Goal: Task Accomplishment & Management: Complete application form

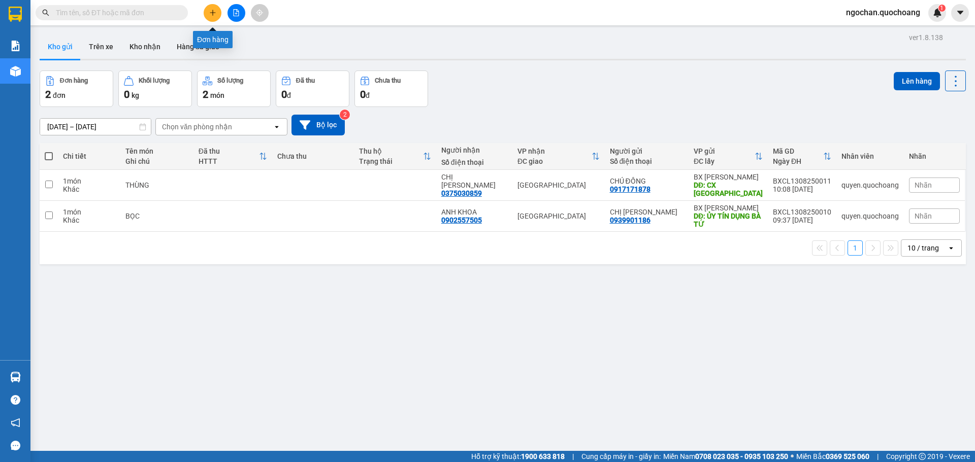
click at [210, 13] on icon "plus" at bounding box center [213, 12] width 6 height 1
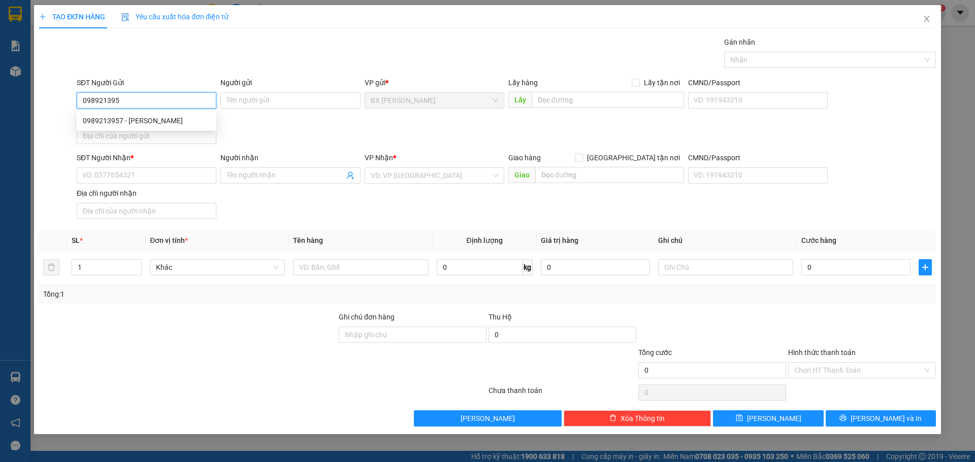
type input "0989213957"
click at [186, 123] on div "0989213957 - NGUYỄN VĂN TÂM" at bounding box center [146, 120] width 127 height 11
type input "[PERSON_NAME]"
type input "0989213957"
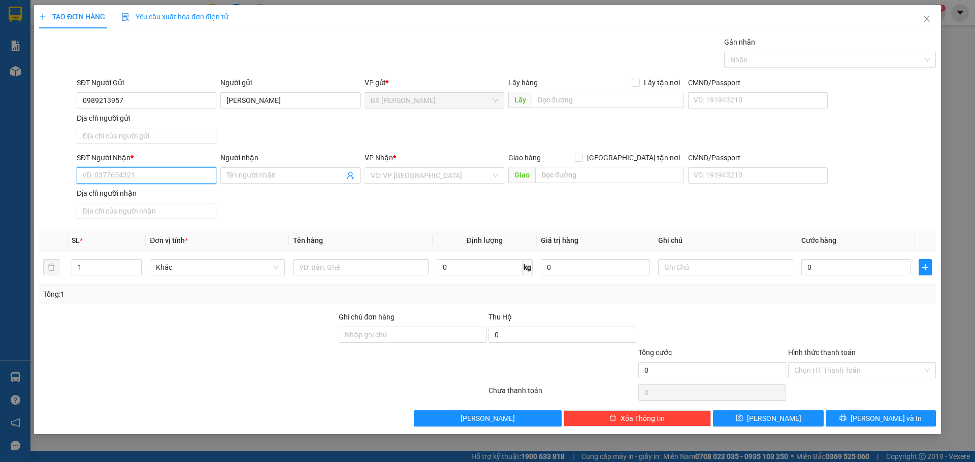
click at [168, 173] on input "SĐT Người Nhận *" at bounding box center [147, 175] width 140 height 16
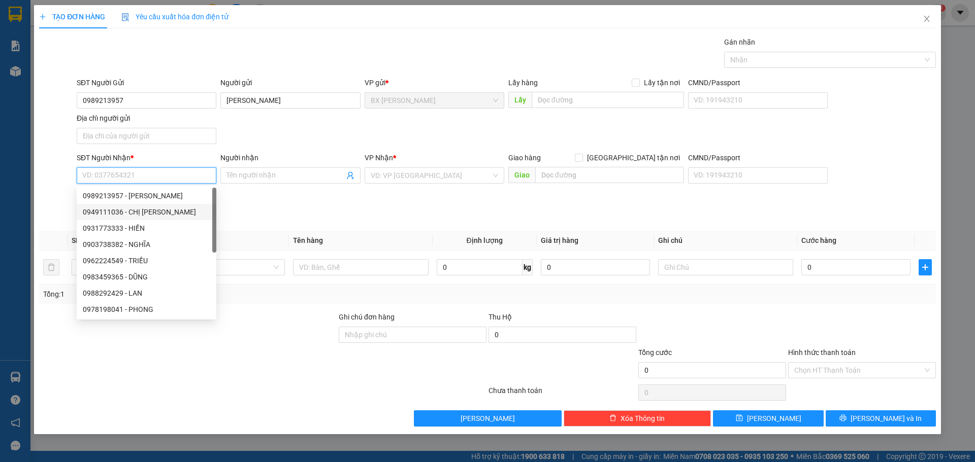
click at [159, 212] on div "0949111036 - CHỊ NHUNG" at bounding box center [146, 212] width 127 height 11
type input "0949111036"
type input "CHỊ [PERSON_NAME]"
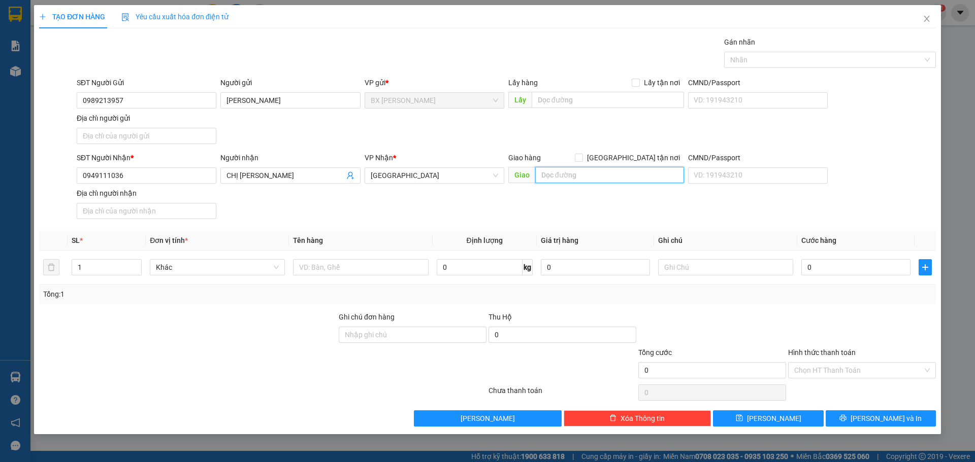
click at [572, 178] on input "text" at bounding box center [609, 175] width 149 height 16
type input "BẾN XE MỸ THO"
click at [328, 263] on input "text" at bounding box center [360, 267] width 135 height 16
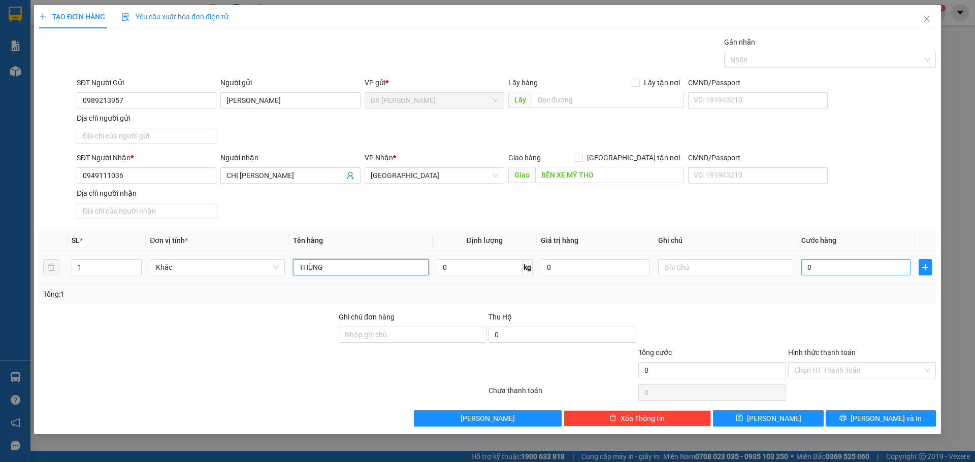
type input "THÙNG"
click at [820, 269] on input "0" at bounding box center [855, 267] width 109 height 16
type input "5"
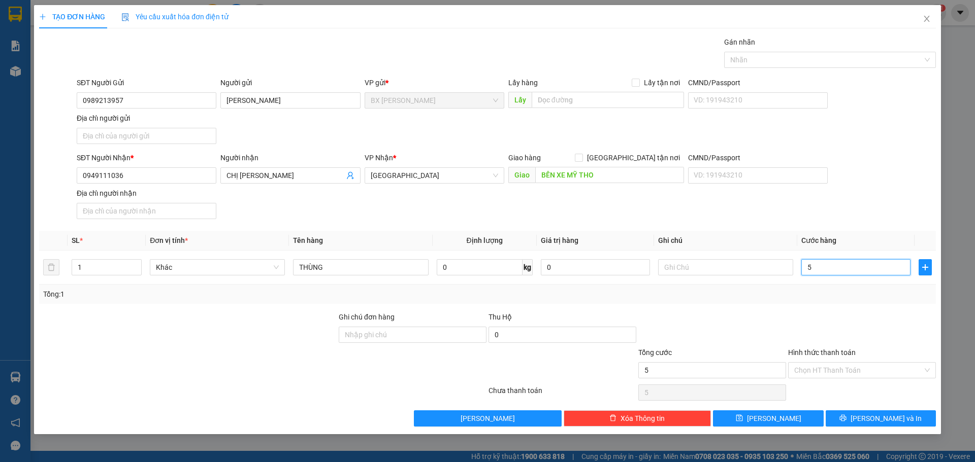
type input "50"
type input "500"
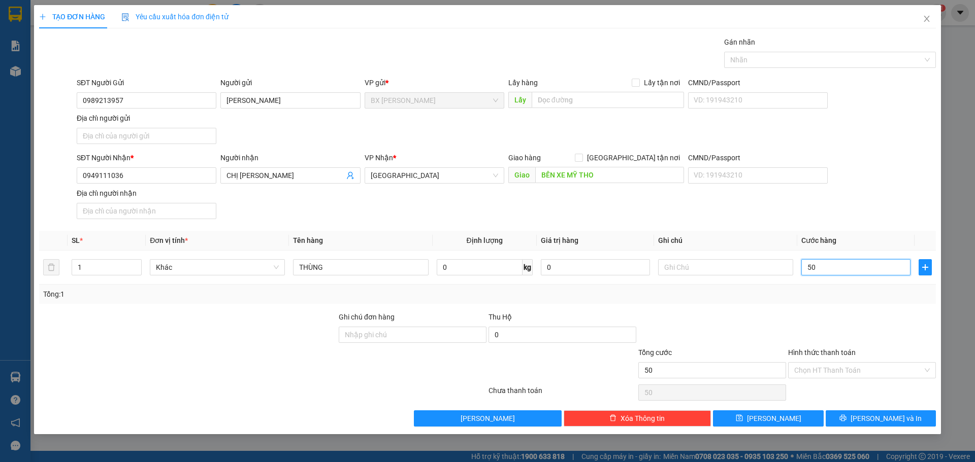
type input "500"
type input "5.000"
type input "50.000"
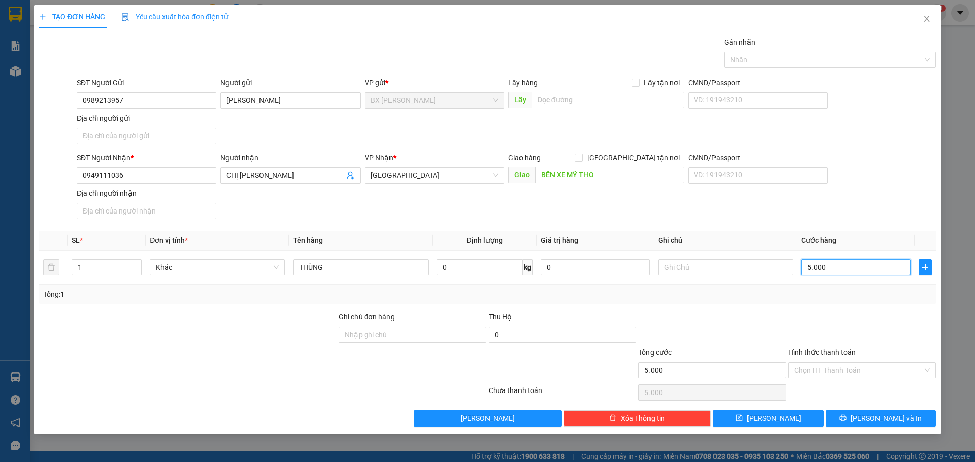
type input "50.000"
click at [841, 420] on button "[PERSON_NAME] và In" at bounding box center [880, 419] width 110 height 16
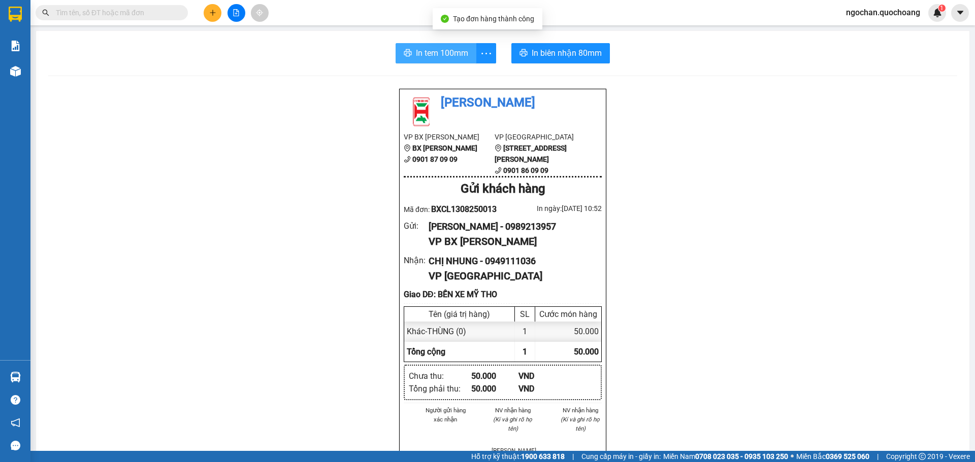
click at [420, 62] on button "In tem 100mm" at bounding box center [435, 53] width 81 height 20
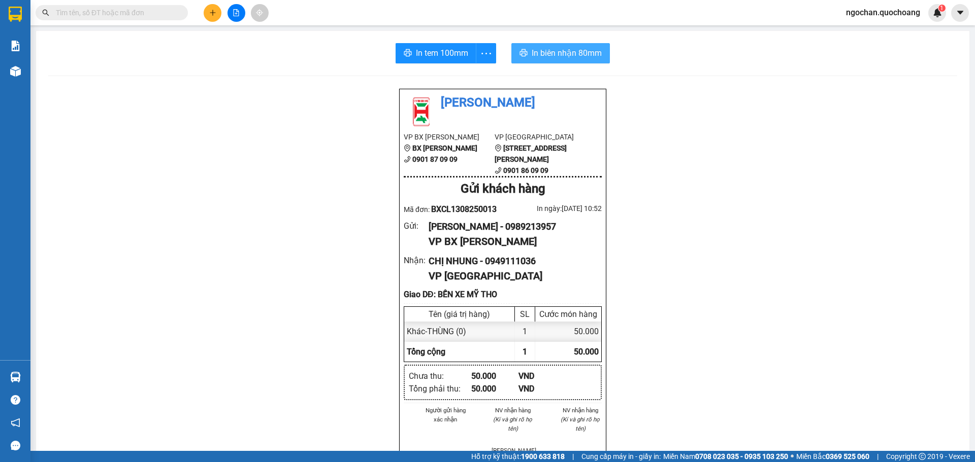
click at [535, 58] on span "In biên nhận 80mm" at bounding box center [566, 53] width 70 height 13
click at [415, 61] on button "In tem 100mm" at bounding box center [435, 53] width 81 height 20
click at [215, 13] on icon "plus" at bounding box center [213, 12] width 6 height 1
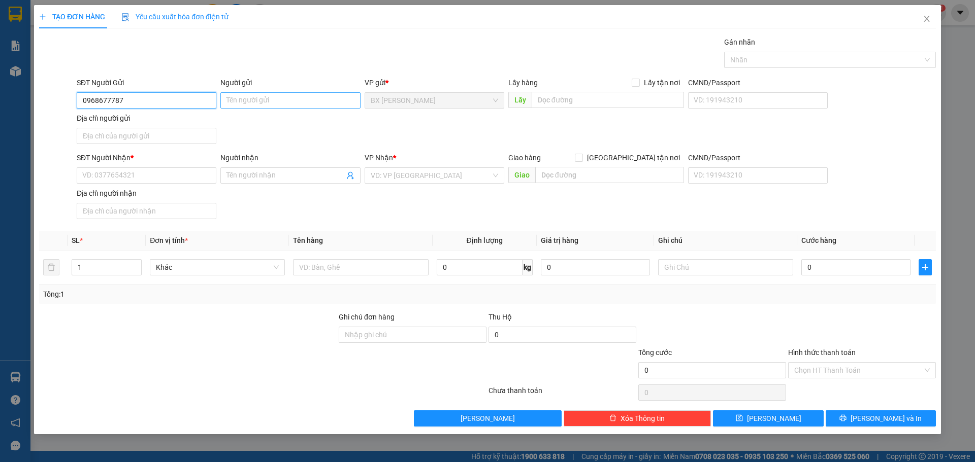
type input "0968677787"
click at [262, 105] on input "Người gửi" at bounding box center [290, 100] width 140 height 16
type input "S"
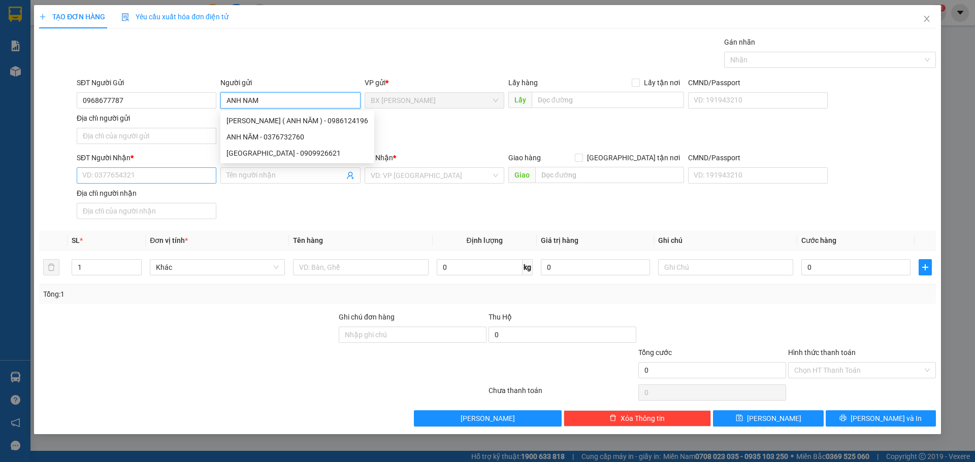
type input "ANH NAM"
click at [178, 179] on input "SĐT Người Nhận *" at bounding box center [147, 175] width 140 height 16
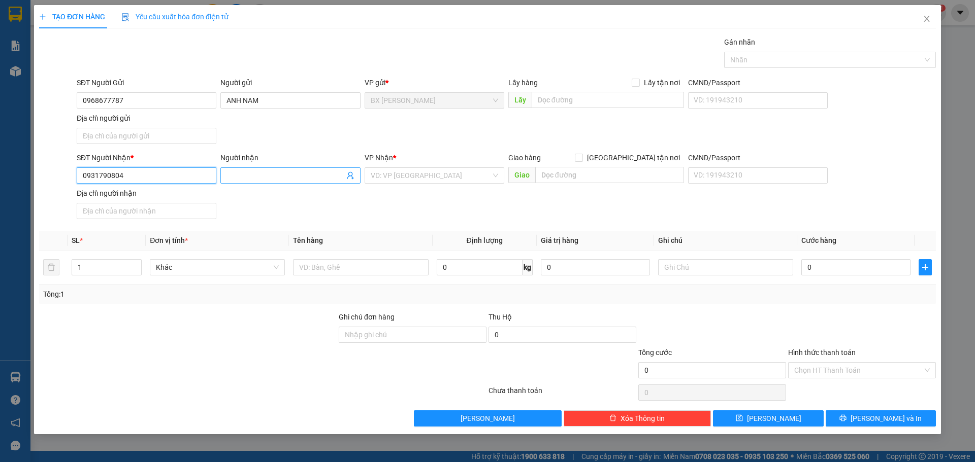
type input "0931790804"
click at [249, 177] on input "Người nhận" at bounding box center [284, 175] width 117 height 11
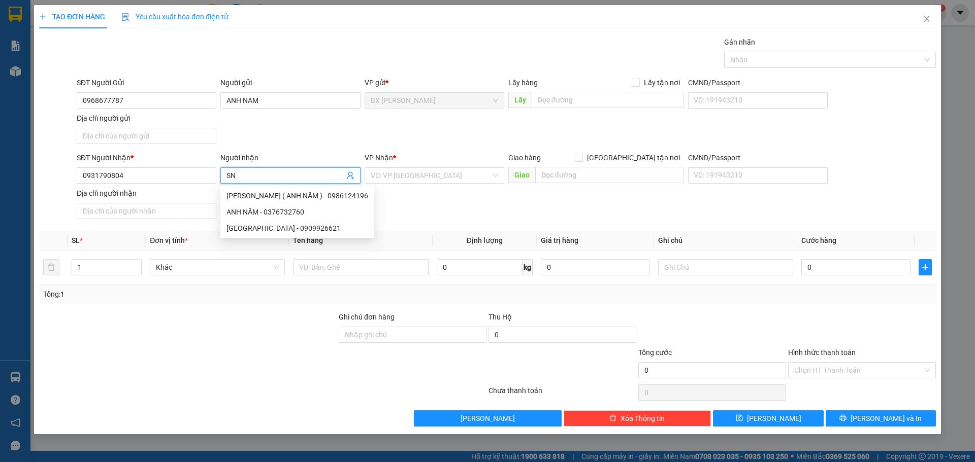
type input "S"
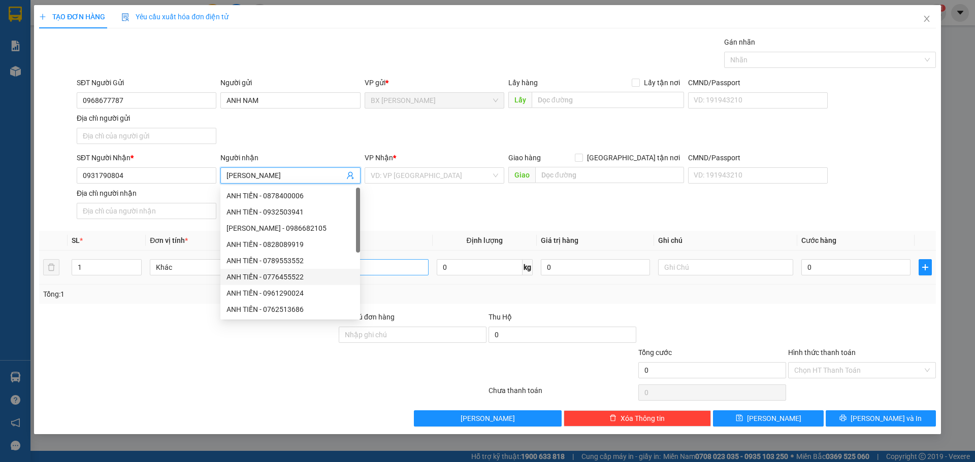
type input "[PERSON_NAME]"
click at [389, 270] on input "text" at bounding box center [360, 267] width 135 height 16
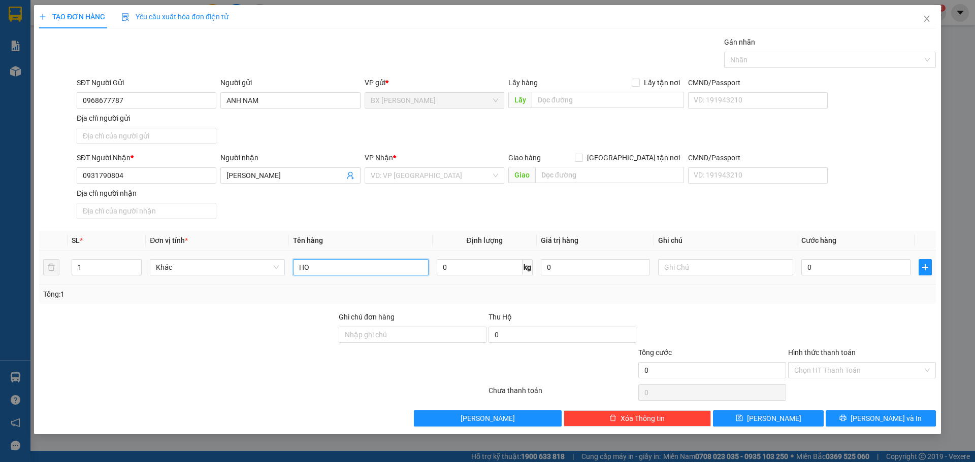
type input "H"
type input "HỒ SƠ"
click at [607, 177] on input "text" at bounding box center [609, 175] width 149 height 16
type input "BẾN XE MỸ THO"
click at [860, 274] on input "0" at bounding box center [855, 267] width 109 height 16
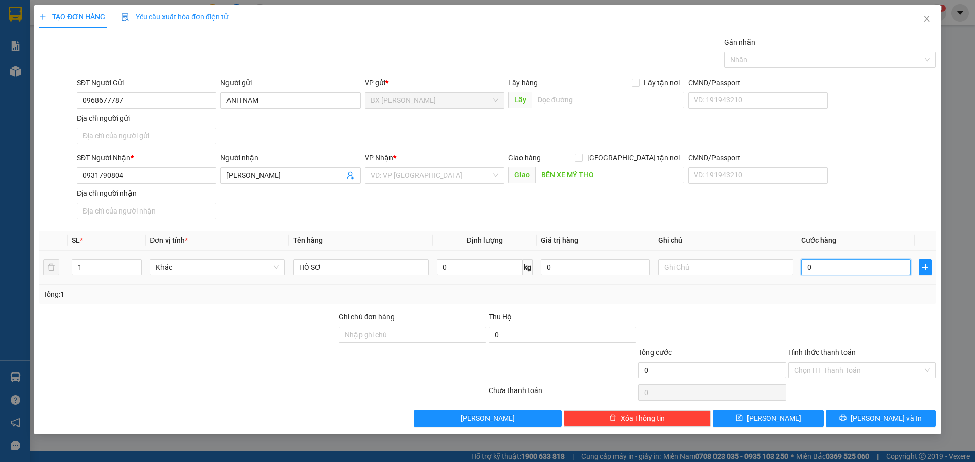
type input "4"
type input "40"
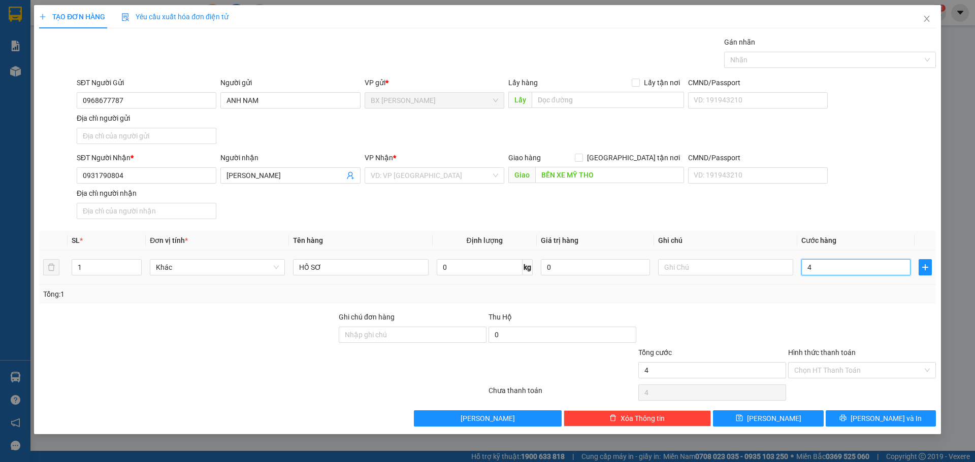
type input "40"
type input "400"
type input "4.000"
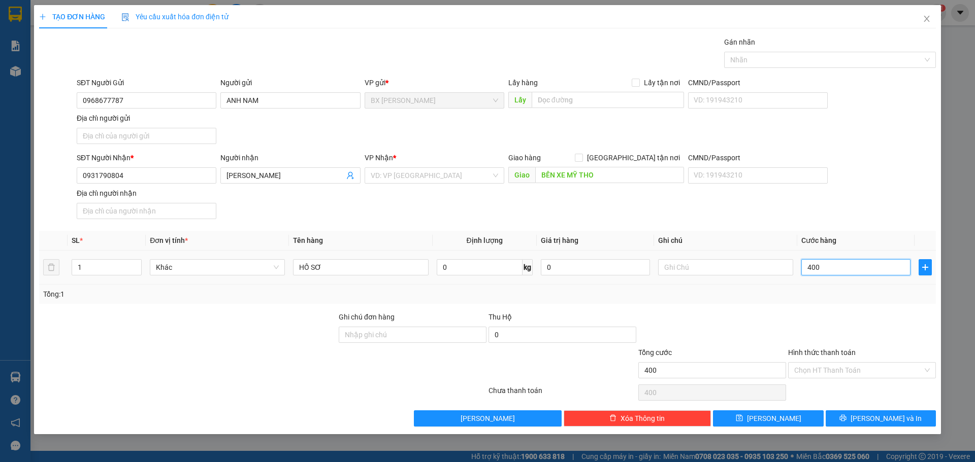
type input "4.000"
type input "40.000"
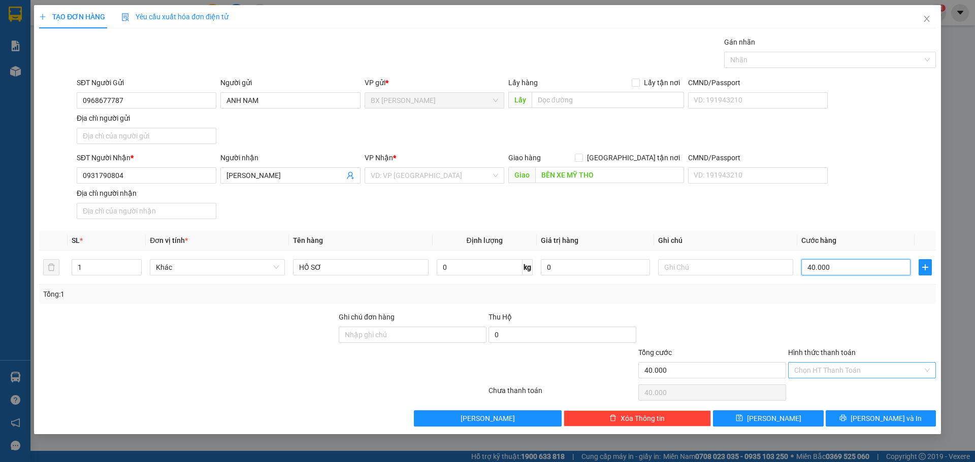
type input "40.000"
click at [880, 370] on input "Hình thức thanh toán" at bounding box center [858, 370] width 128 height 15
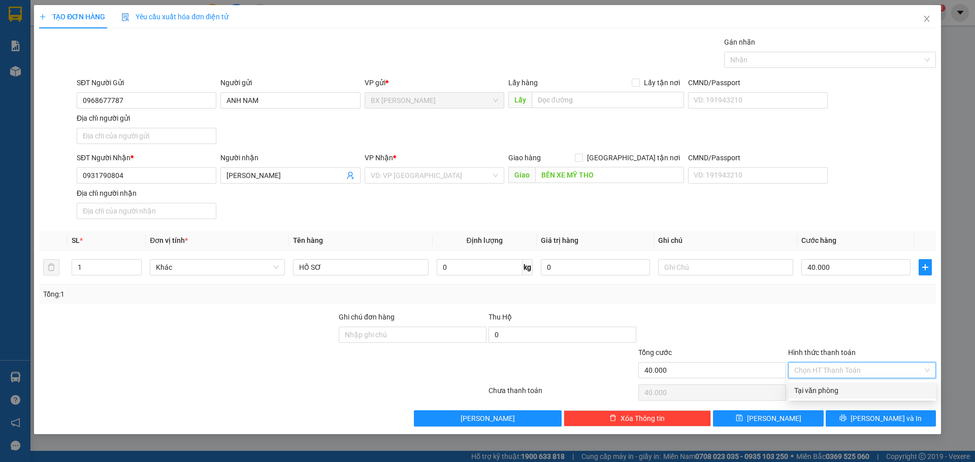
click at [883, 391] on div "Tại văn phòng" at bounding box center [862, 390] width 136 height 11
type input "0"
click at [430, 179] on input "search" at bounding box center [431, 175] width 120 height 15
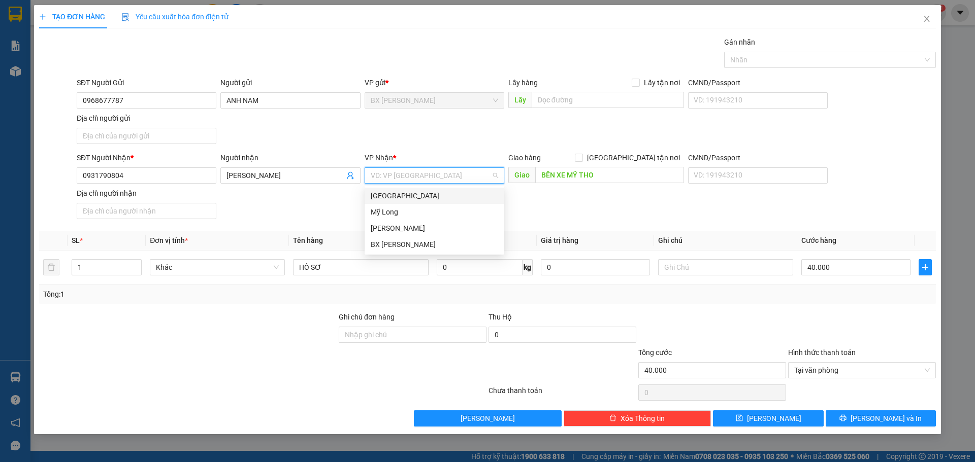
click at [434, 198] on div "[GEOGRAPHIC_DATA]" at bounding box center [434, 195] width 127 height 11
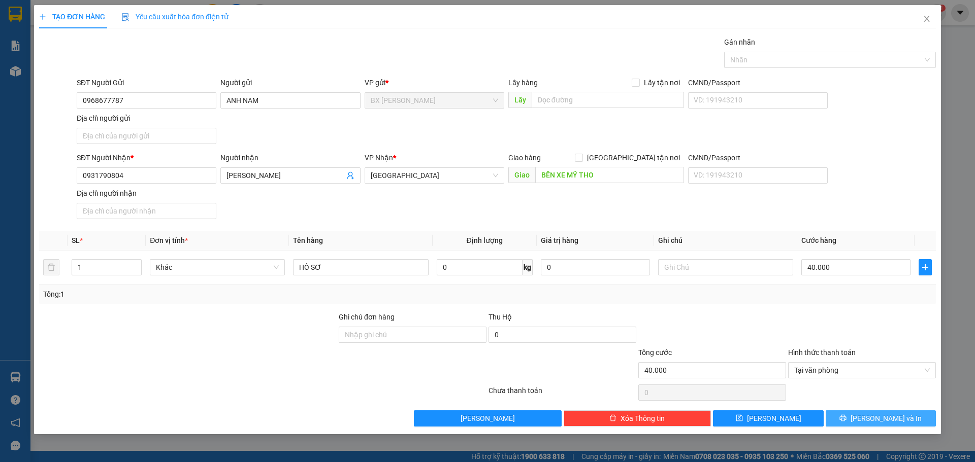
click at [859, 420] on button "[PERSON_NAME] và In" at bounding box center [880, 419] width 110 height 16
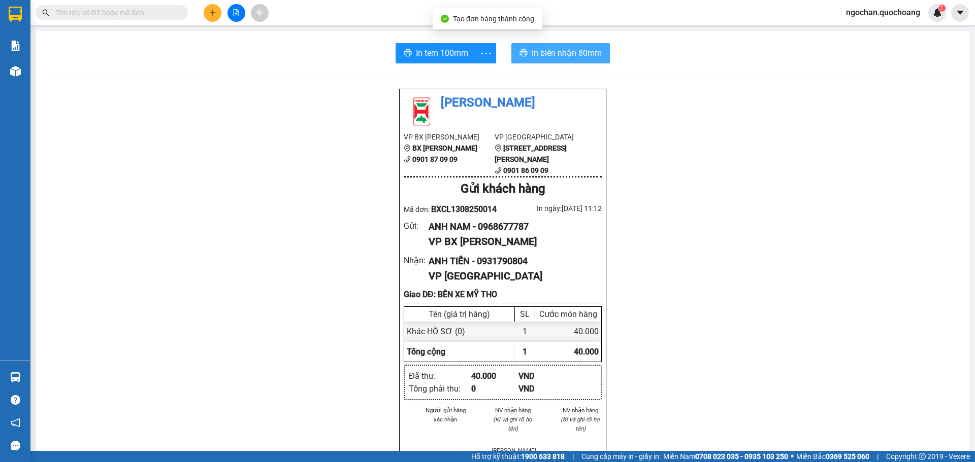
click at [550, 50] on span "In biên nhận 80mm" at bounding box center [566, 53] width 70 height 13
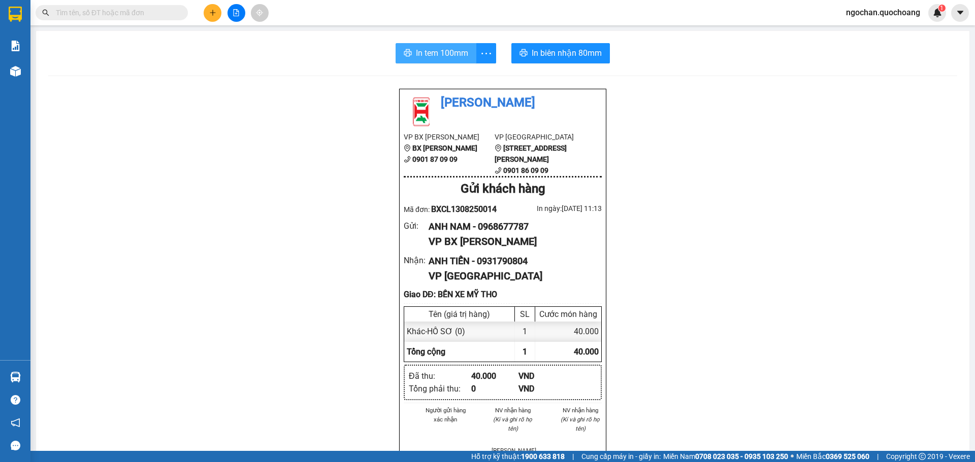
click at [441, 49] on span "In tem 100mm" at bounding box center [442, 53] width 52 height 13
click at [422, 53] on span "In tem 100mm" at bounding box center [442, 53] width 52 height 13
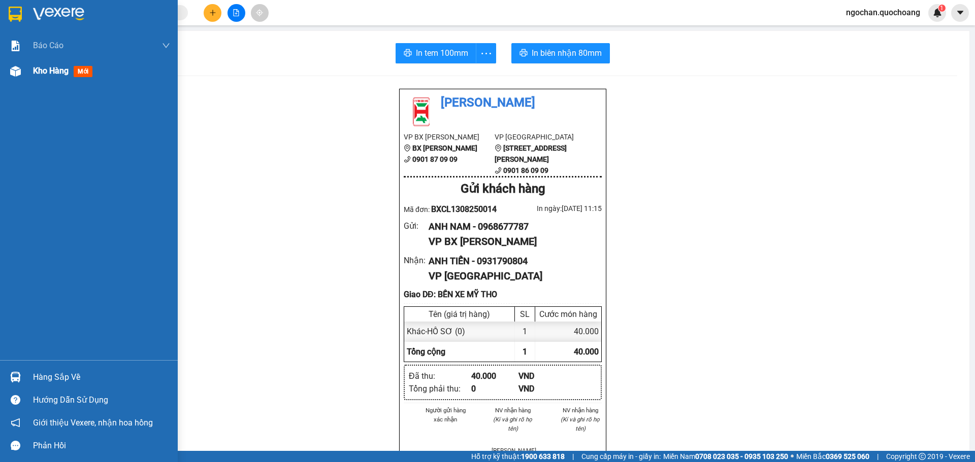
click at [53, 62] on div "Kho hàng mới" at bounding box center [101, 70] width 137 height 25
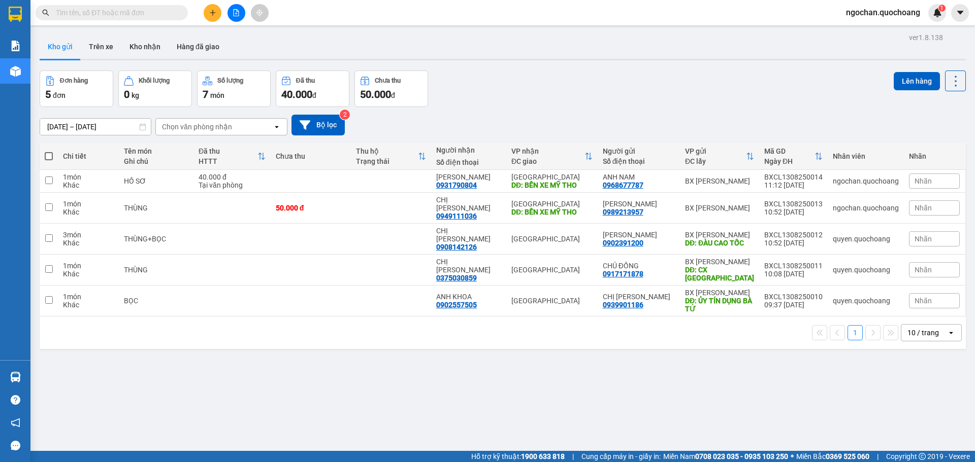
click at [867, 9] on span "ngochan.quochoang" at bounding box center [882, 12] width 90 height 13
click at [849, 149] on div "Nhân viên" at bounding box center [865, 156] width 66 height 20
click at [943, 183] on icon at bounding box center [946, 181] width 7 height 7
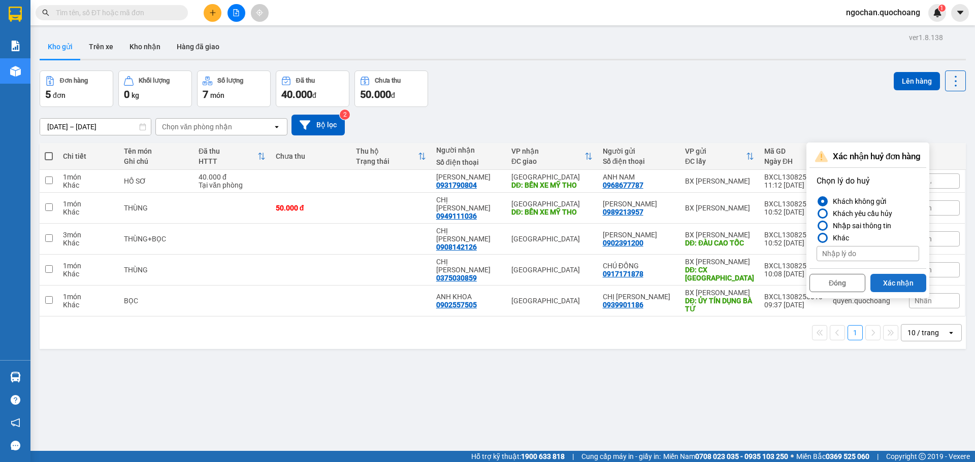
click at [897, 281] on button "Xác nhận" at bounding box center [898, 283] width 56 height 18
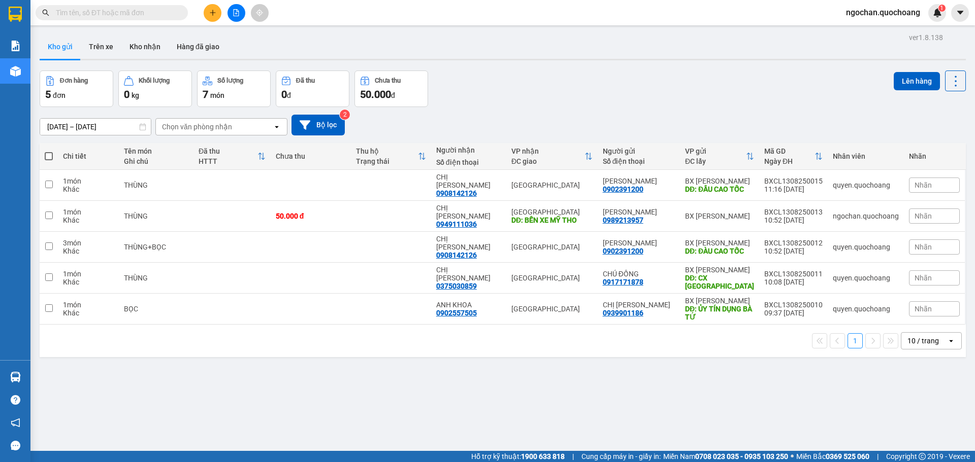
click at [876, 9] on span "ngochan.quochoang" at bounding box center [882, 12] width 90 height 13
click at [864, 31] on span "Đăng xuất" at bounding box center [887, 31] width 70 height 11
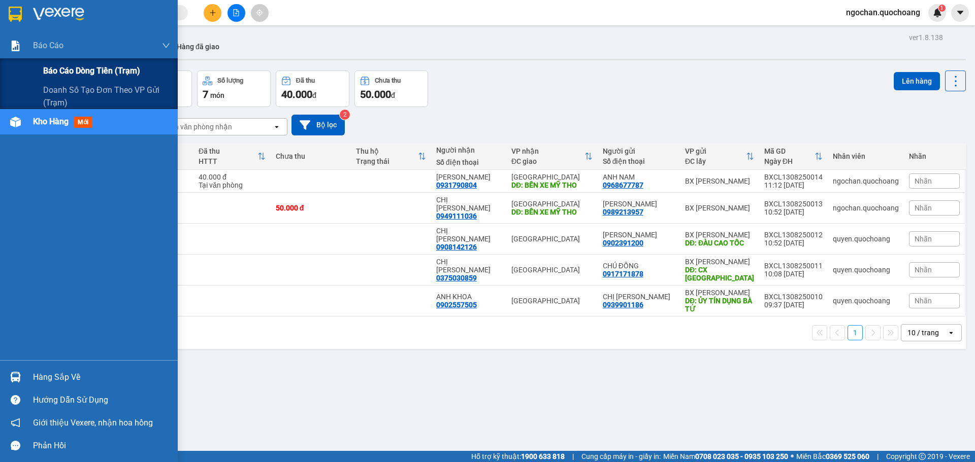
click at [57, 71] on span "Báo cáo dòng tiền (trạm)" at bounding box center [91, 70] width 97 height 13
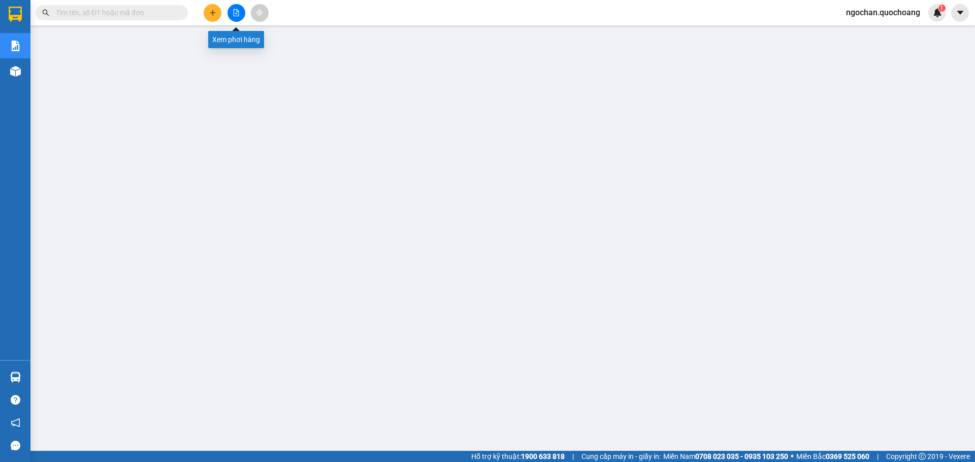
click at [240, 15] on button at bounding box center [236, 13] width 18 height 18
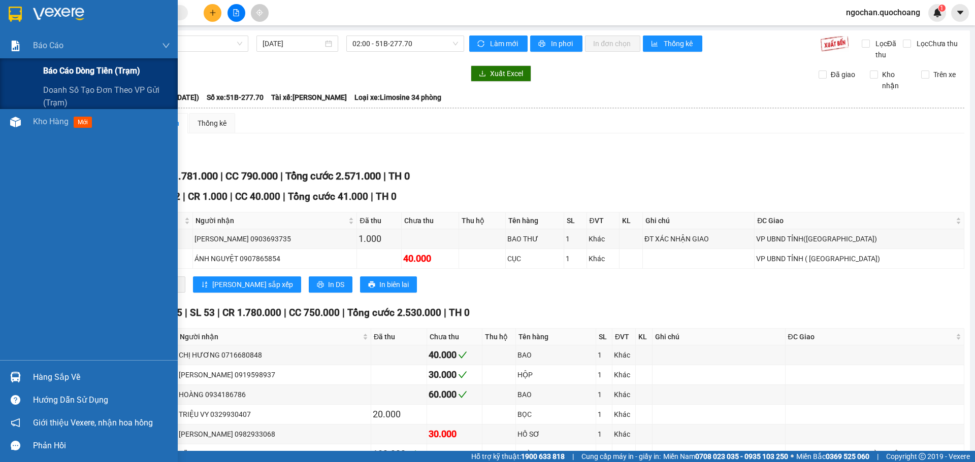
drag, startPoint x: 21, startPoint y: 83, endPoint x: 29, endPoint y: 59, distance: 25.2
click at [26, 69] on div "Báo cáo dòng tiền (trạm) Doanh số tạo đơn theo VP gửi (trạm)" at bounding box center [89, 83] width 178 height 51
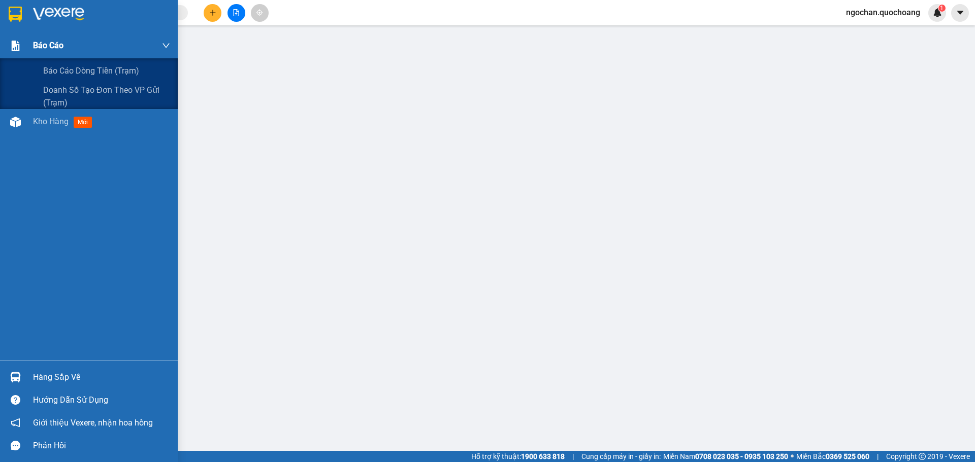
click at [36, 44] on span "Báo cáo" at bounding box center [48, 45] width 30 height 13
click at [106, 72] on span "Báo cáo dòng tiền (trạm)" at bounding box center [91, 70] width 97 height 13
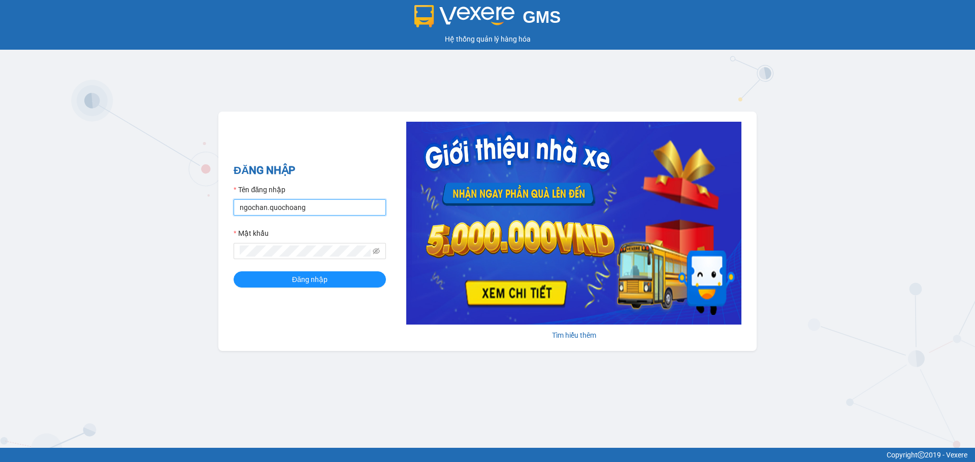
click at [368, 216] on input "ngochan.quochoang" at bounding box center [309, 207] width 152 height 16
type input "linh.quochoang"
click at [345, 280] on button "Đăng nhập" at bounding box center [309, 280] width 152 height 16
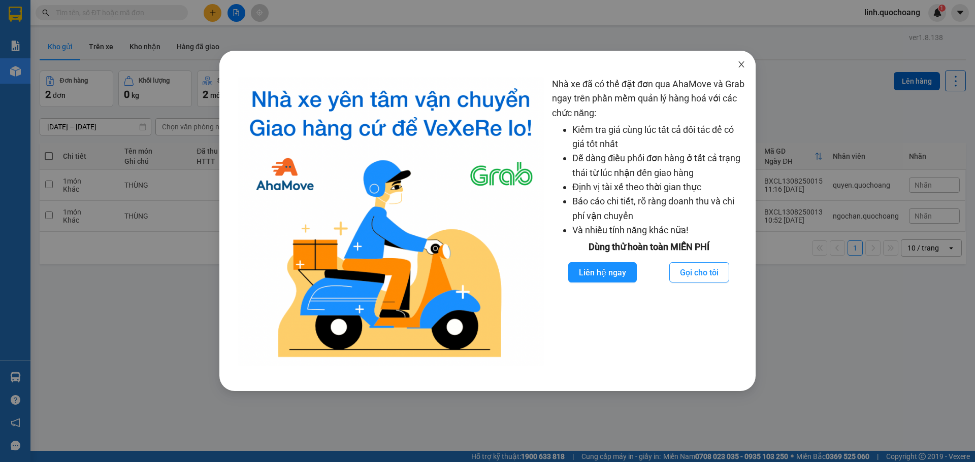
click at [741, 65] on icon "close" at bounding box center [741, 64] width 6 height 6
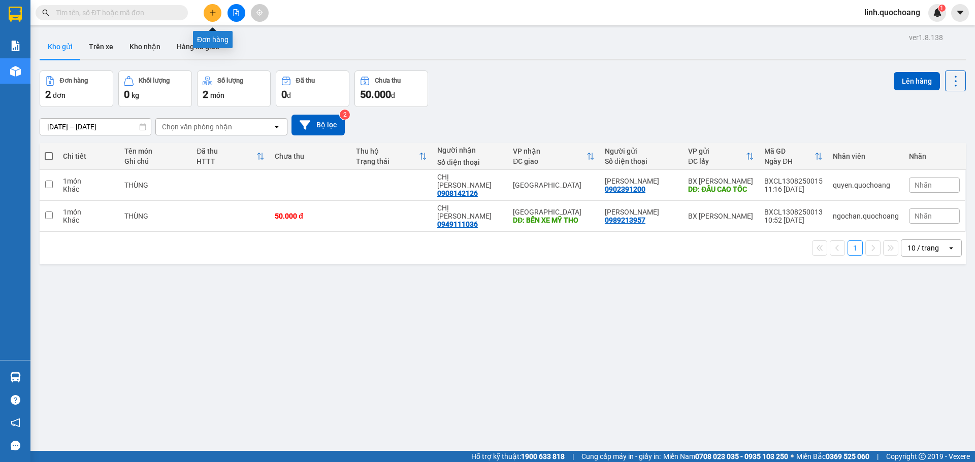
click at [219, 13] on button at bounding box center [213, 13] width 18 height 18
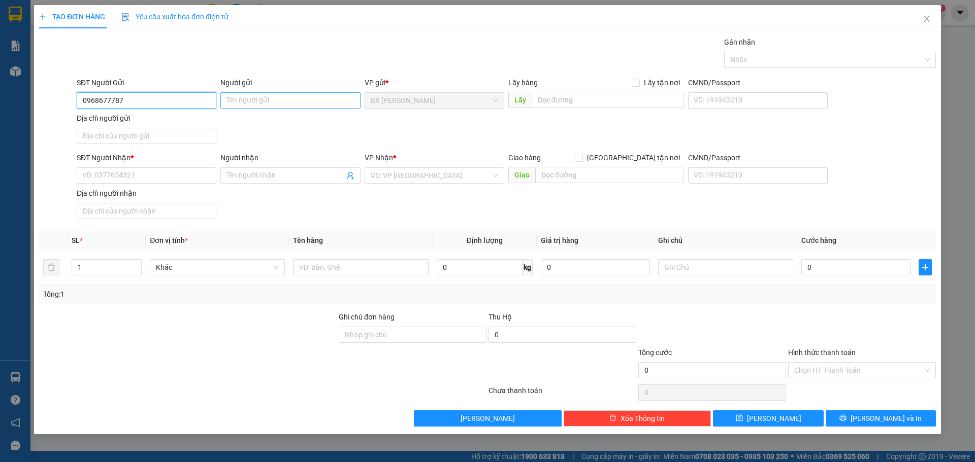
type input "0968677787"
click at [247, 102] on input "Người gửi" at bounding box center [290, 100] width 140 height 16
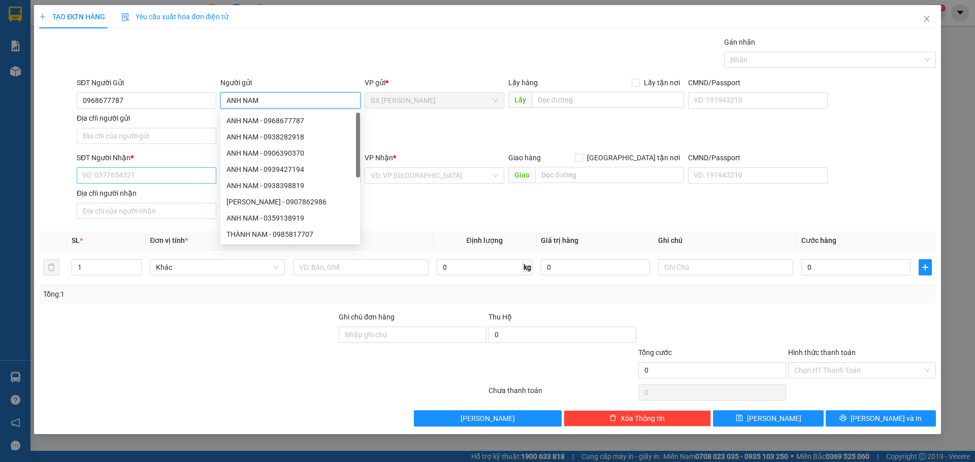
type input "ANH NAM"
click at [150, 173] on input "SĐT Người Nhận *" at bounding box center [147, 175] width 140 height 16
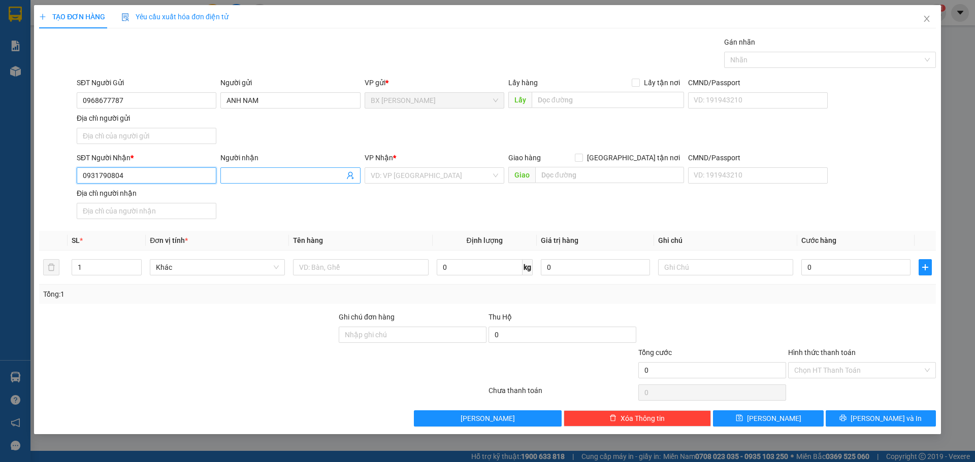
type input "0931790804"
click at [295, 169] on span at bounding box center [290, 175] width 140 height 16
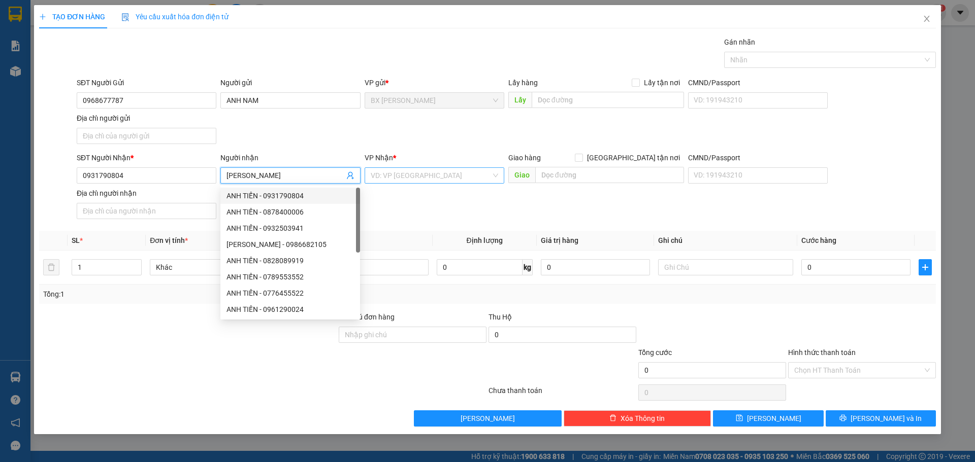
type input "[PERSON_NAME]"
drag, startPoint x: 402, startPoint y: 170, endPoint x: 404, endPoint y: 201, distance: 31.0
click at [403, 170] on input "search" at bounding box center [431, 175] width 120 height 15
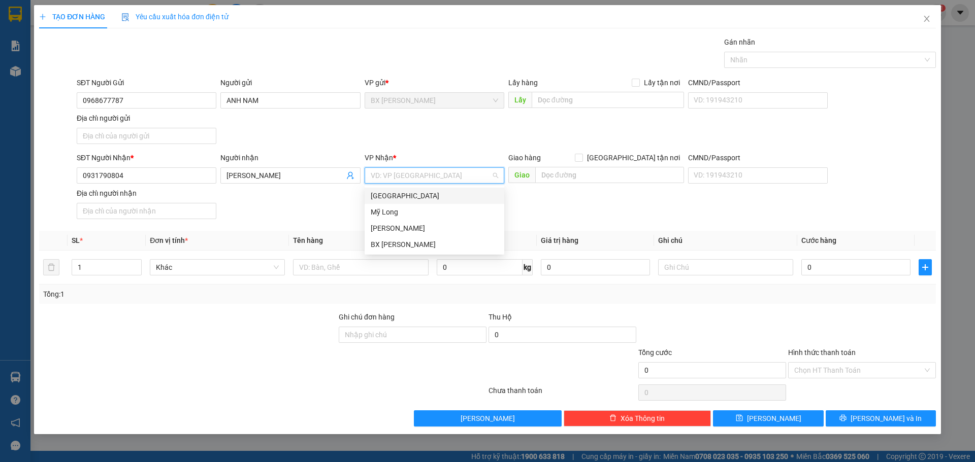
click at [405, 202] on div "[GEOGRAPHIC_DATA]" at bounding box center [434, 196] width 140 height 16
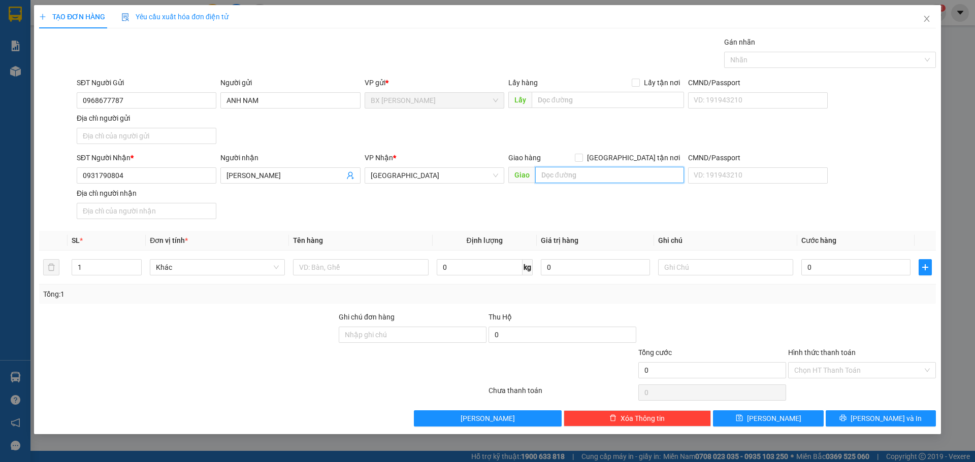
click at [643, 169] on input "text" at bounding box center [609, 175] width 149 height 16
type input "BẾN XE MỸ THO"
click at [385, 272] on input "text" at bounding box center [360, 267] width 135 height 16
type input "HỒ SƠ"
click at [847, 276] on div "0" at bounding box center [855, 267] width 109 height 20
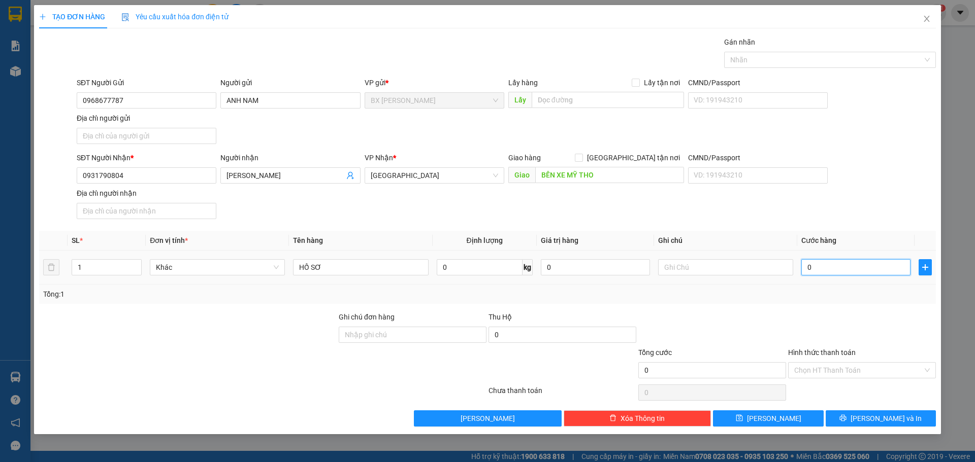
click at [850, 263] on input "0" at bounding box center [855, 267] width 109 height 16
type input "4"
type input "40"
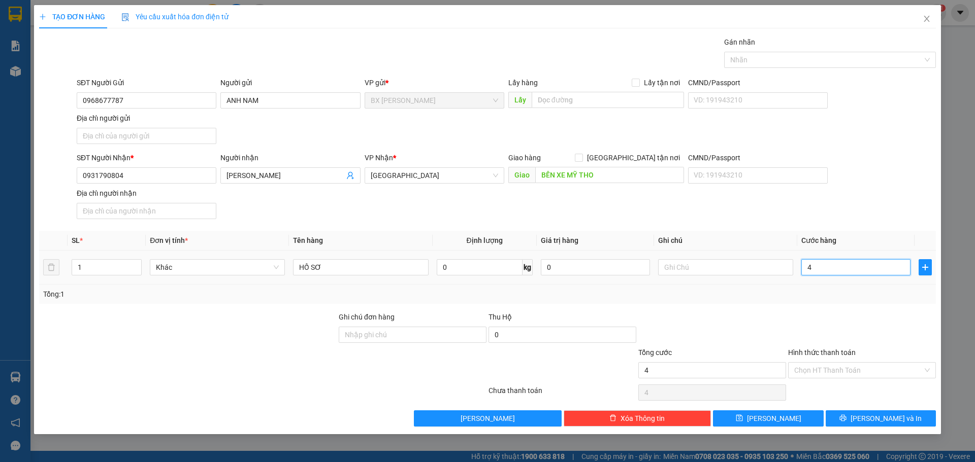
type input "40"
type input "400"
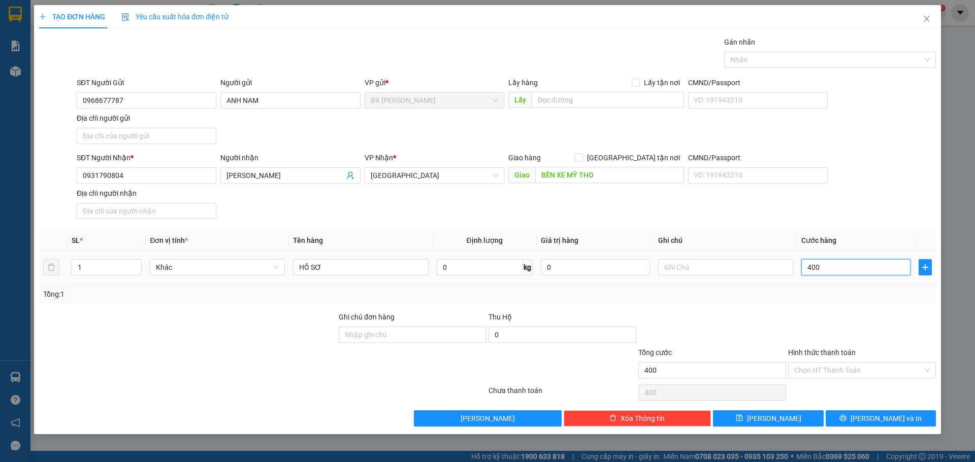
type input "4.000"
type input "40.000"
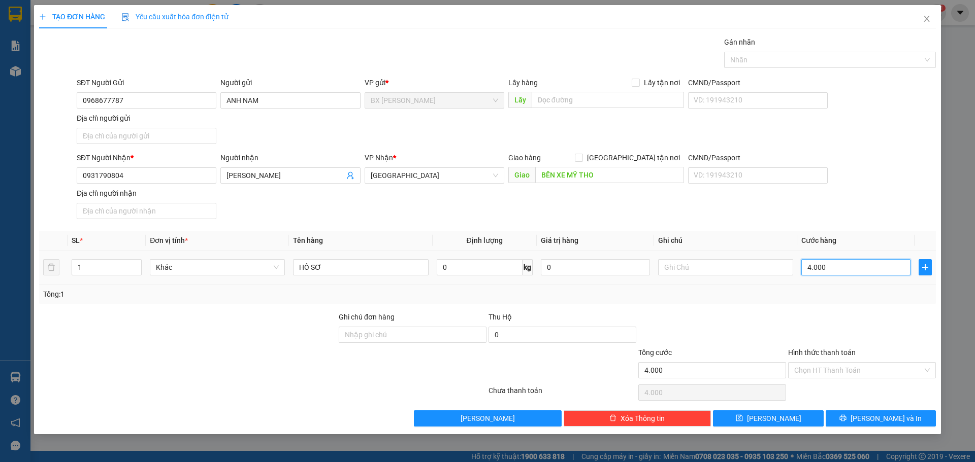
type input "40.000"
click at [859, 373] on input "Hình thức thanh toán" at bounding box center [858, 370] width 128 height 15
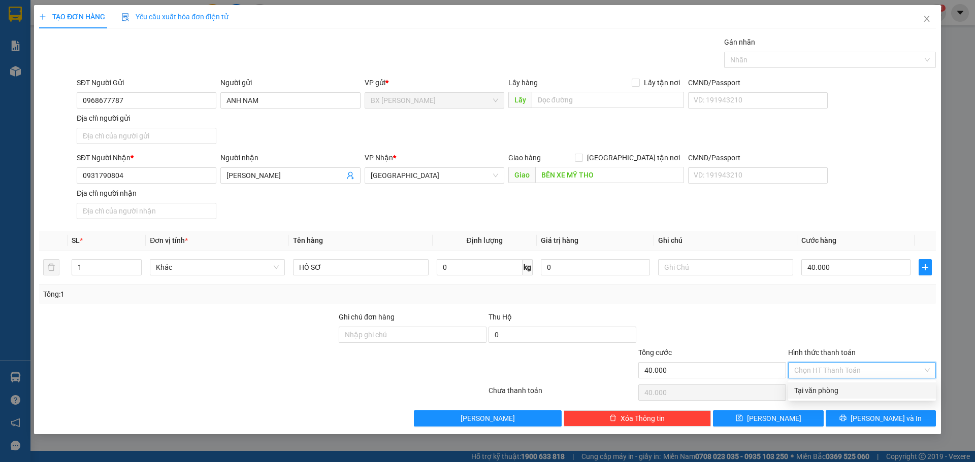
click at [854, 392] on div "Tại văn phòng" at bounding box center [862, 390] width 136 height 11
type input "0"
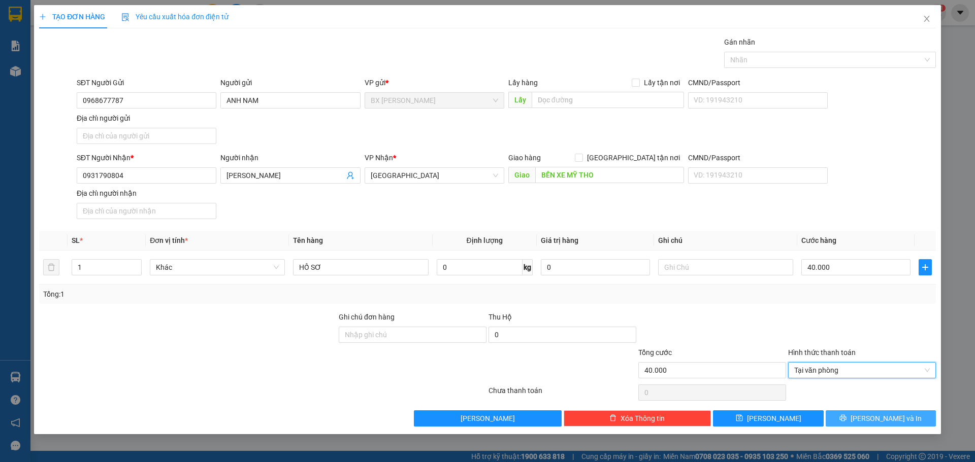
click at [856, 414] on button "[PERSON_NAME] và In" at bounding box center [880, 419] width 110 height 16
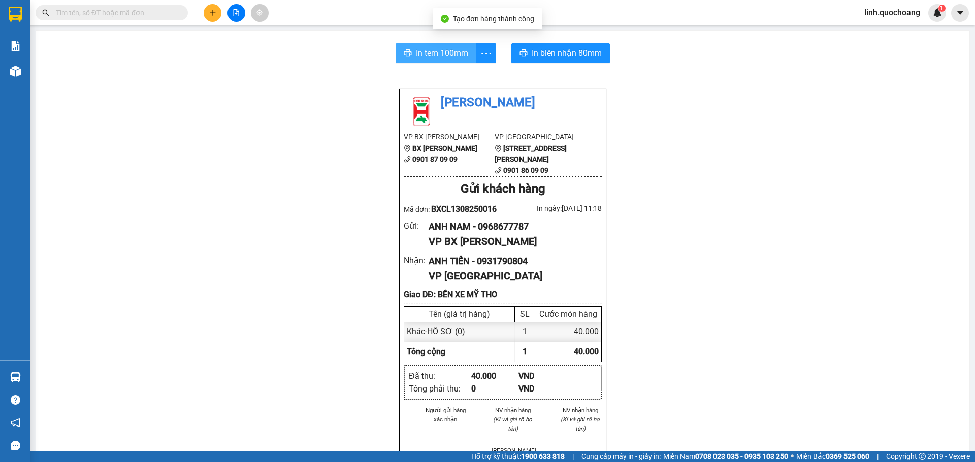
click at [439, 55] on span "In tem 100mm" at bounding box center [442, 53] width 52 height 13
click at [411, 54] on button "In tem 100mm" at bounding box center [435, 53] width 81 height 20
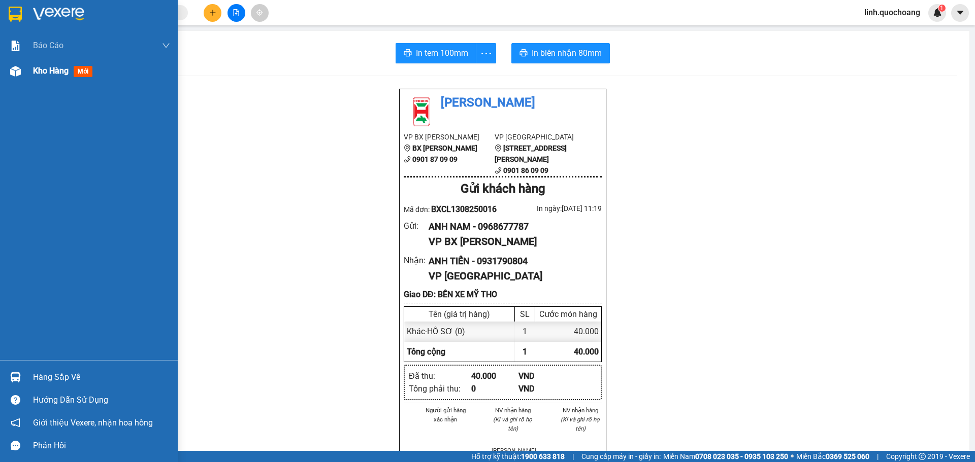
click at [47, 81] on div "Kho hàng mới" at bounding box center [101, 70] width 137 height 25
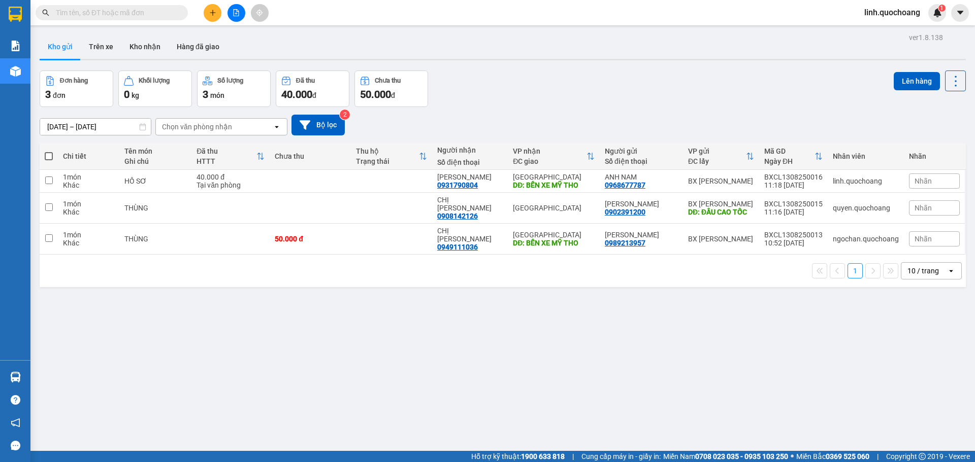
click at [217, 15] on button at bounding box center [213, 13] width 18 height 18
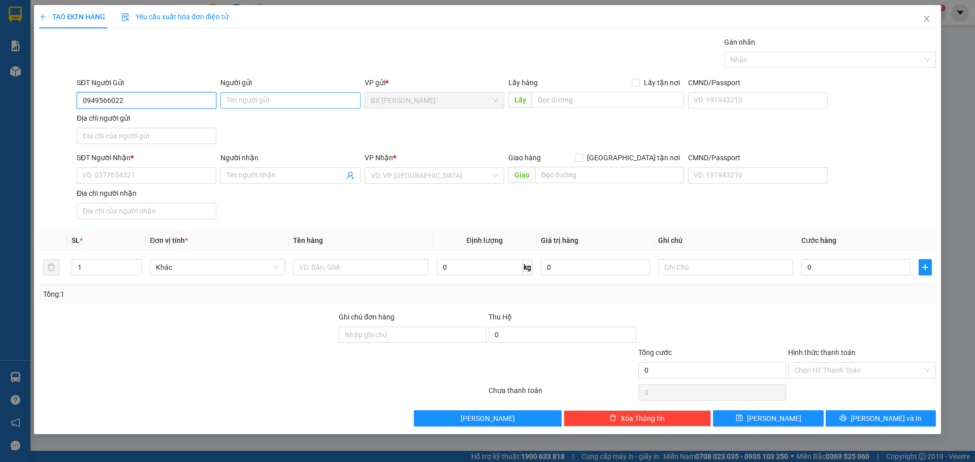
type input "0949566022"
click at [261, 104] on input "Người gửi" at bounding box center [290, 100] width 140 height 16
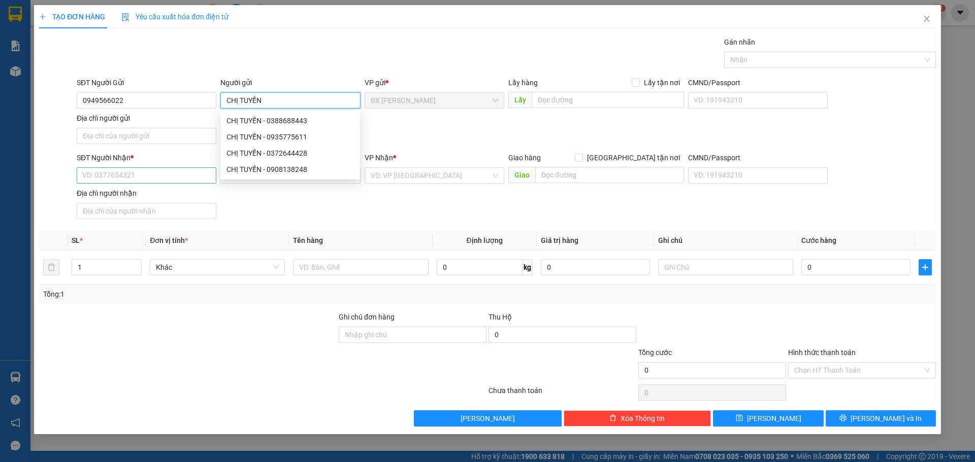
type input "CHỊ TUYẾN"
click at [113, 178] on input "SĐT Người Nhận *" at bounding box center [147, 175] width 140 height 16
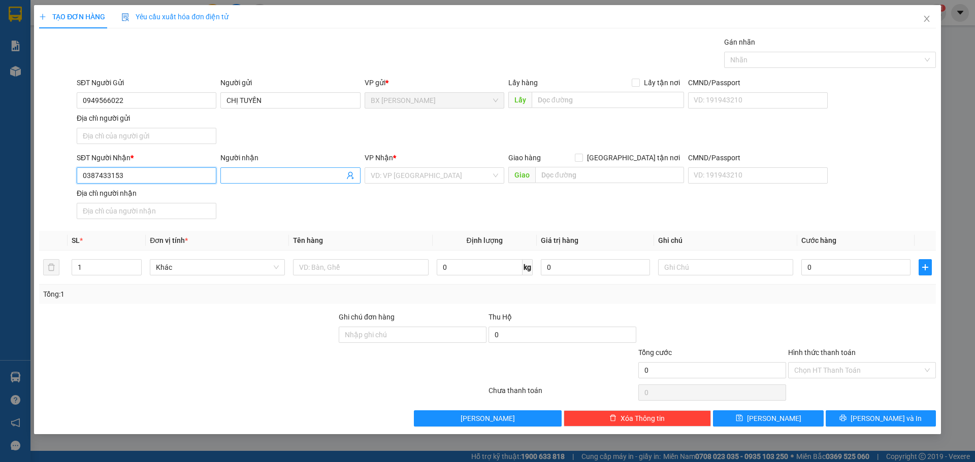
type input "0387433153"
click at [251, 176] on input "Người nhận" at bounding box center [284, 175] width 117 height 11
type input "CHỊ BÉ HAI"
drag, startPoint x: 457, startPoint y: 170, endPoint x: 455, endPoint y: 184, distance: 14.4
click at [456, 170] on input "search" at bounding box center [431, 175] width 120 height 15
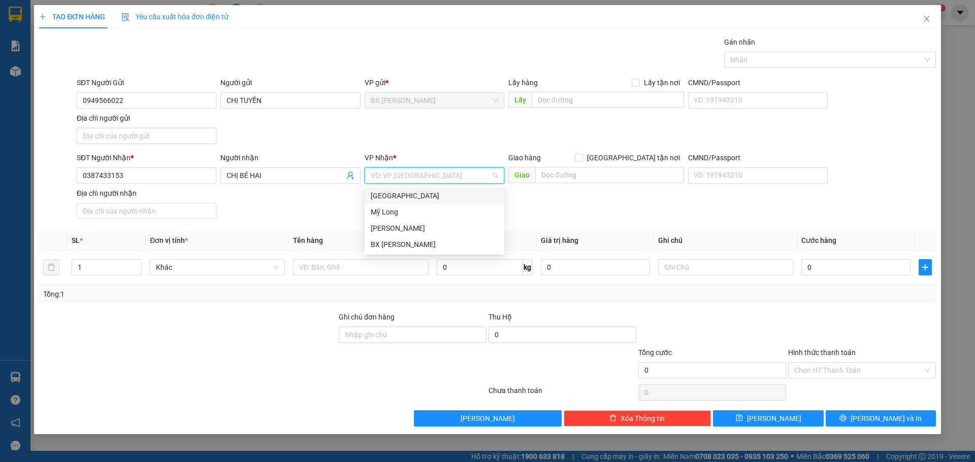
click at [441, 195] on div "[GEOGRAPHIC_DATA]" at bounding box center [434, 195] width 127 height 11
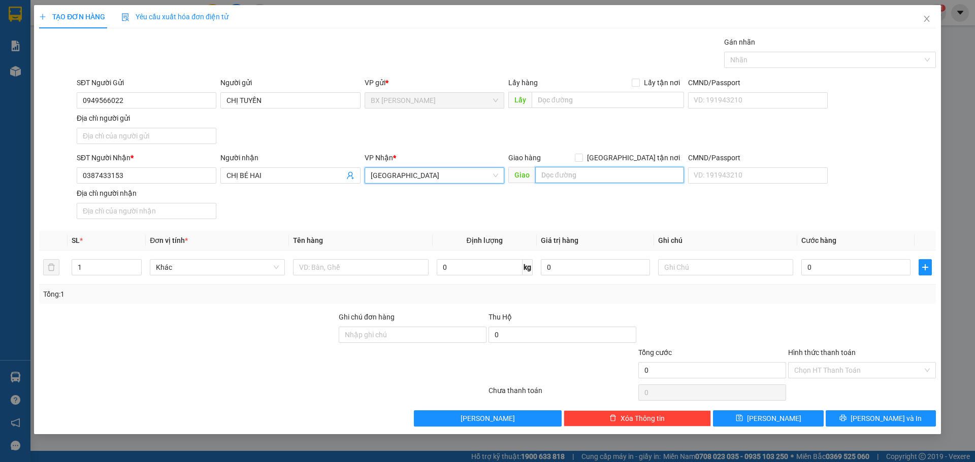
click at [555, 173] on input "text" at bounding box center [609, 175] width 149 height 16
type input "BẾN XE MỸ THO"
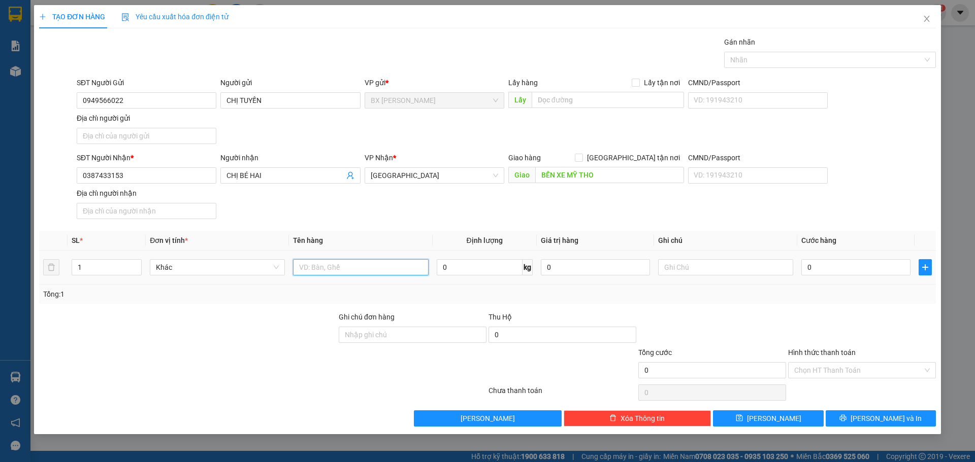
click at [397, 267] on input "text" at bounding box center [360, 267] width 135 height 16
type input "BAO"
click at [823, 270] on input "0" at bounding box center [855, 267] width 109 height 16
type input "5"
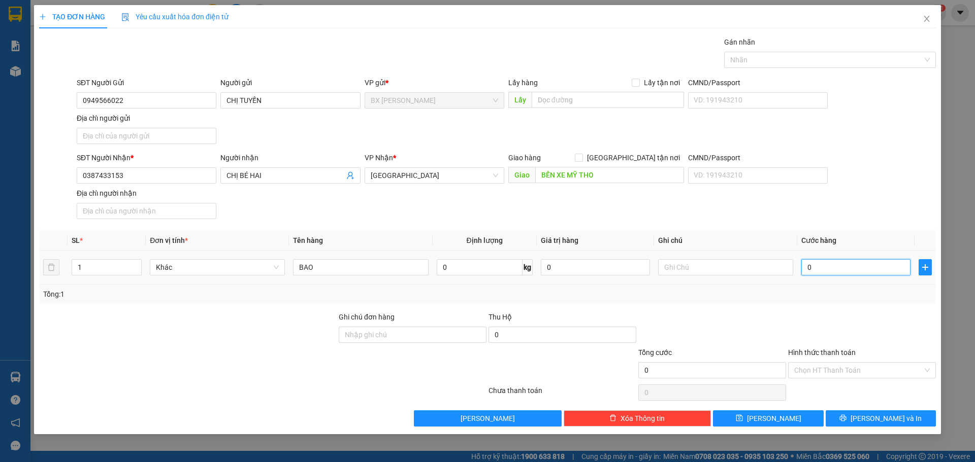
type input "5"
type input "50"
type input "500"
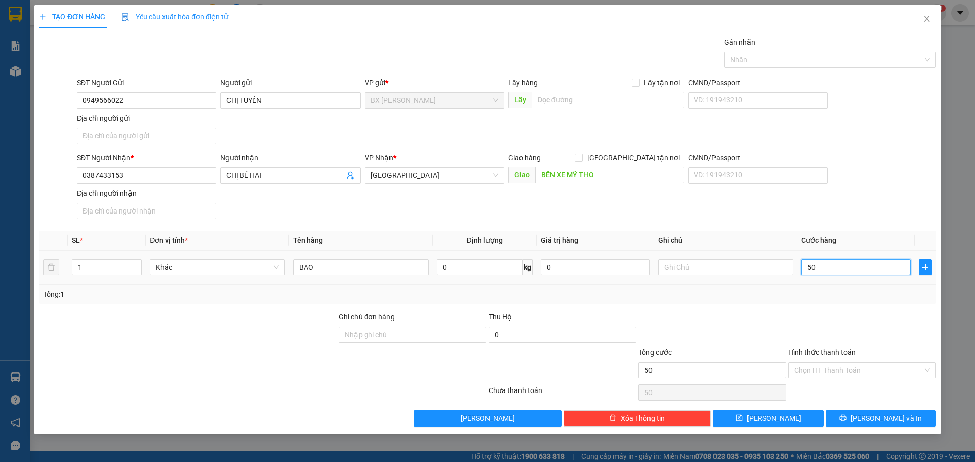
type input "500"
type input "5.000"
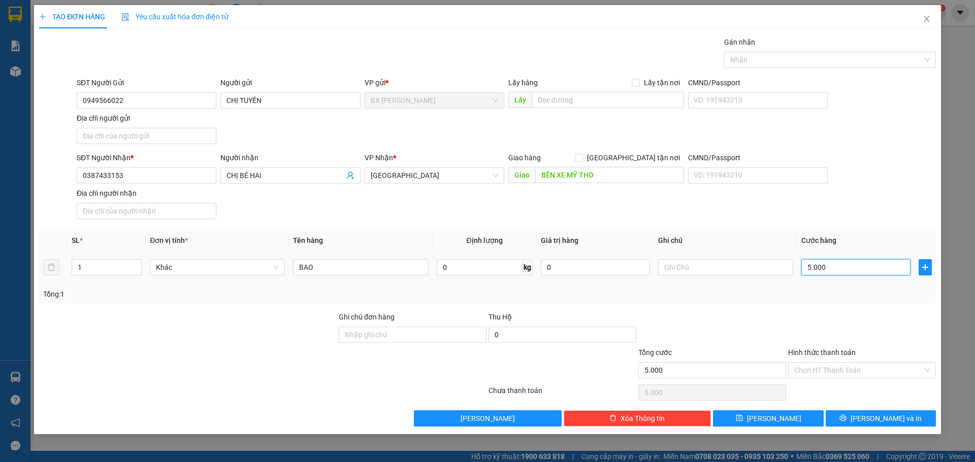
type input "50.000"
click at [859, 422] on button "[PERSON_NAME] và In" at bounding box center [880, 419] width 110 height 16
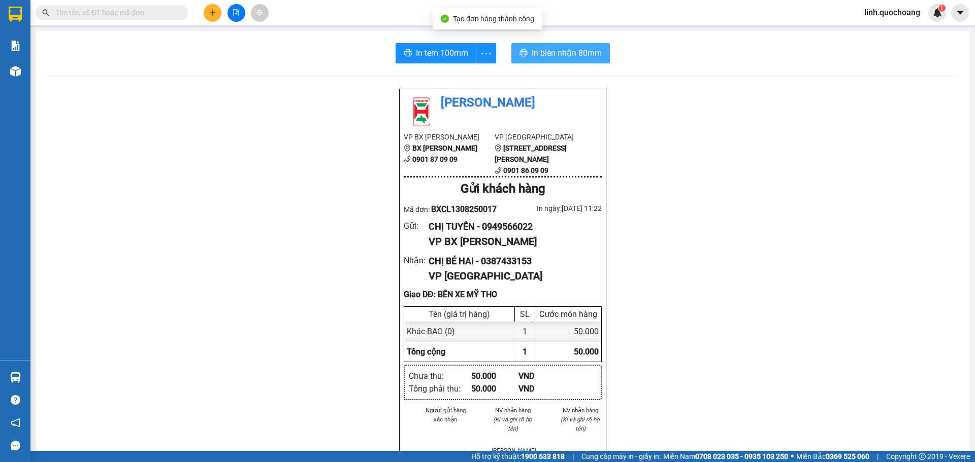
click at [554, 44] on button "In biên nhận 80mm" at bounding box center [560, 53] width 98 height 20
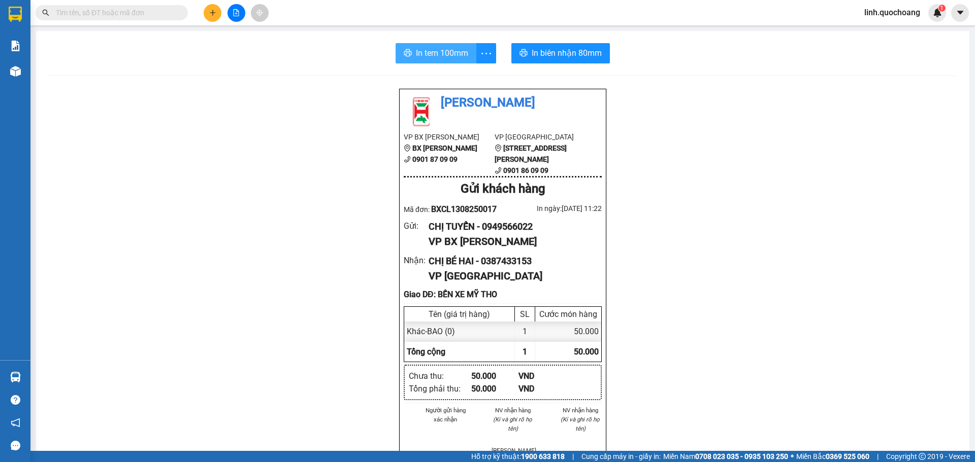
click at [440, 57] on span "In tem 100mm" at bounding box center [442, 53] width 52 height 13
click at [411, 65] on div "In tem 100mm In biên nhận 80mm Quốc Hoàng VP BX Cao Lãnh BX Cao Lãnh 0901 87 09…" at bounding box center [502, 432] width 933 height 803
click at [416, 52] on span "In tem 100mm" at bounding box center [442, 53] width 52 height 13
click at [903, 21] on div "linh.quochoang 1" at bounding box center [901, 13] width 90 height 18
click at [904, 15] on span "linh.quochoang" at bounding box center [892, 12] width 72 height 13
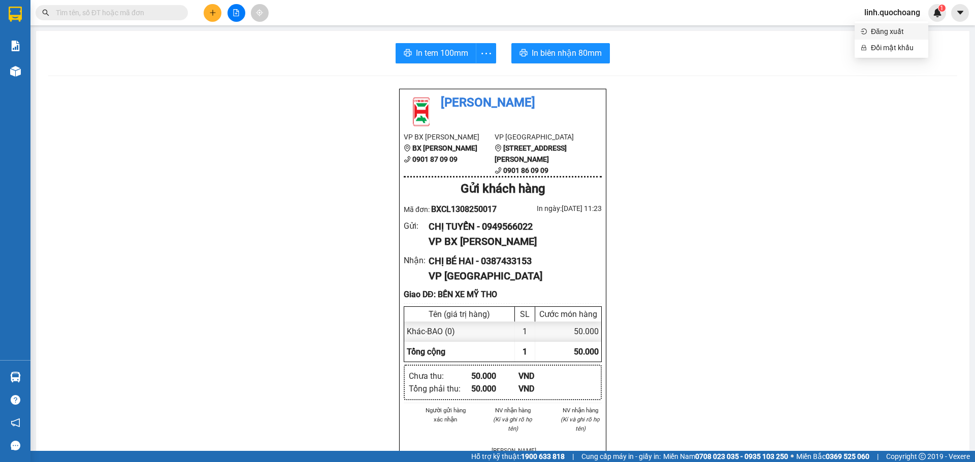
click at [899, 31] on span "Đăng xuất" at bounding box center [895, 31] width 51 height 11
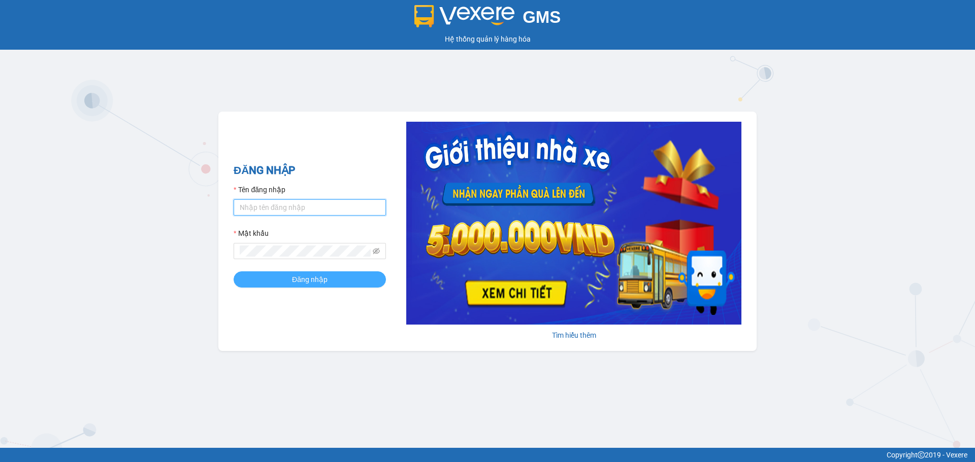
type input "linh.quochoang"
click at [331, 280] on button "Đăng nhập" at bounding box center [309, 280] width 152 height 16
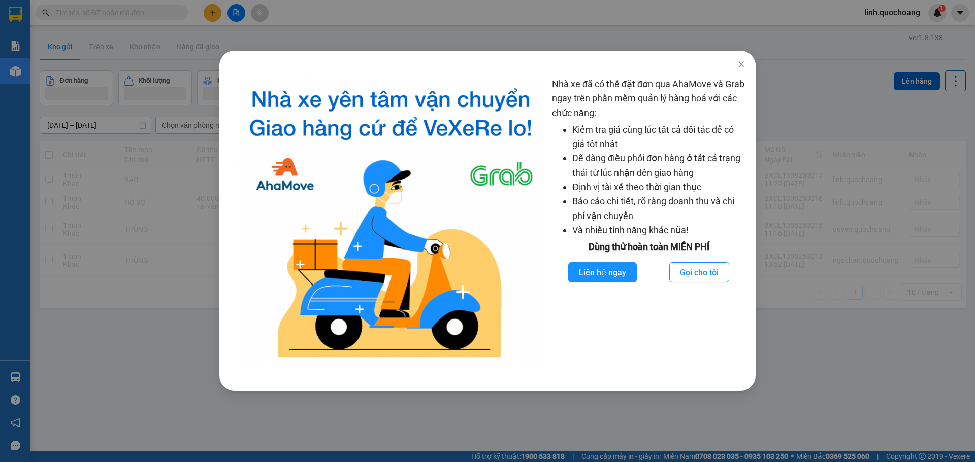
click at [214, 21] on div "Nhà xe đã có thể đặt đơn qua AhaMove và Grab ngay trên phần mềm quản lý hàng ho…" at bounding box center [487, 231] width 975 height 462
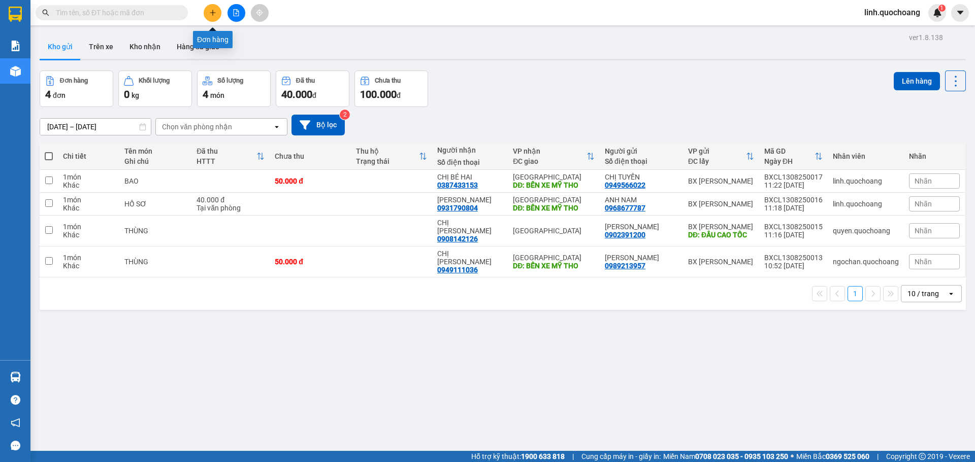
click at [210, 15] on icon "plus" at bounding box center [212, 12] width 7 height 7
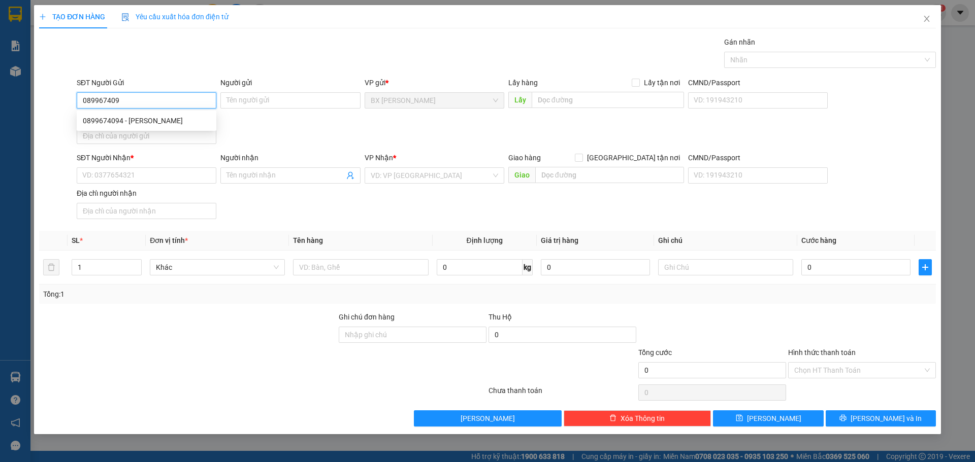
type input "0899674094"
click at [102, 124] on div "0899674094 - [PERSON_NAME]" at bounding box center [146, 120] width 127 height 11
type input "[PERSON_NAME]"
type input "0899674094"
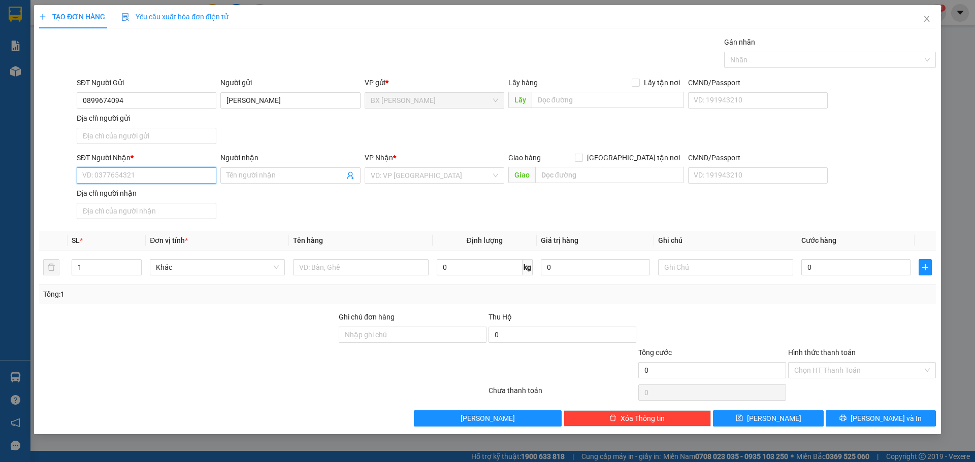
click at [199, 180] on input "SĐT Người Nhận *" at bounding box center [147, 175] width 140 height 16
click at [174, 228] on div "0898285139 - ANH TÂM" at bounding box center [146, 228] width 127 height 11
type input "0898285139"
type input "ANH TÂM"
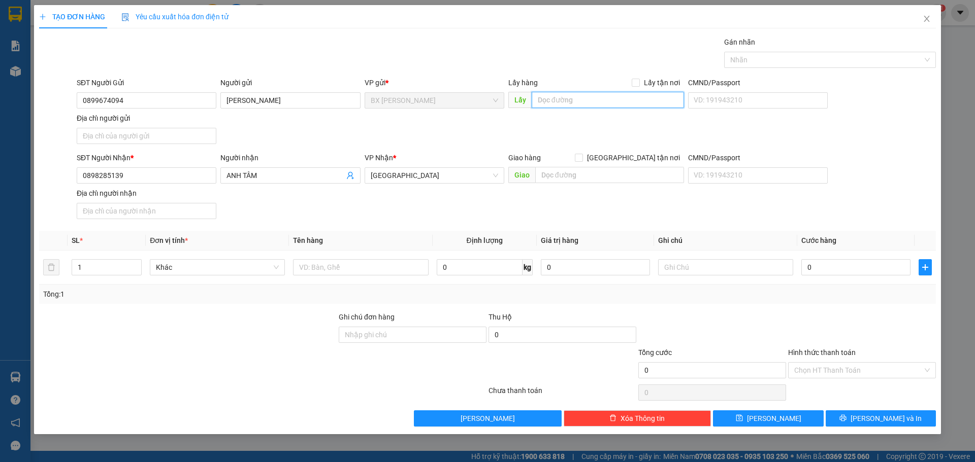
click at [549, 102] on input "text" at bounding box center [607, 100] width 152 height 16
click at [551, 175] on input "text" at bounding box center [609, 175] width 149 height 16
click at [342, 266] on input "text" at bounding box center [360, 267] width 135 height 16
click at [609, 176] on input "text" at bounding box center [609, 175] width 149 height 16
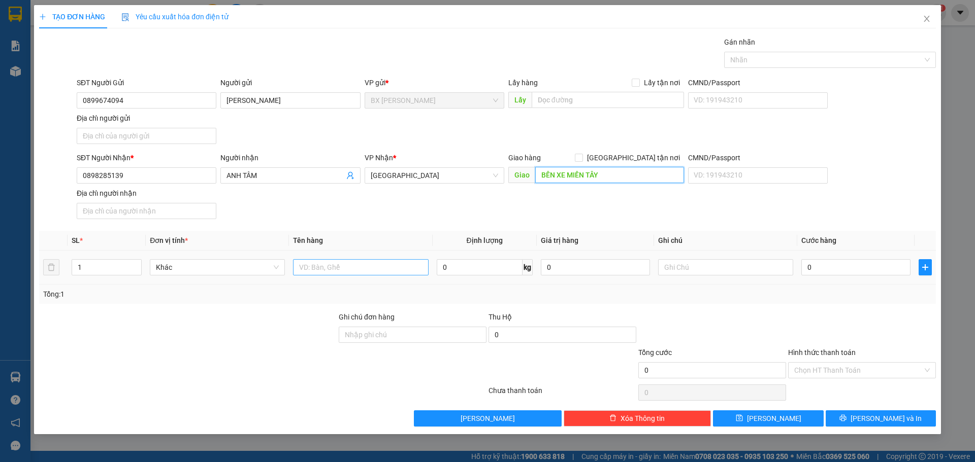
type input "BẾN XE MIỀN TÂY"
click at [318, 268] on input "text" at bounding box center [360, 267] width 135 height 16
type input "CAN RƯỢU 10 LÍT"
click at [829, 267] on input "0" at bounding box center [855, 267] width 109 height 16
type input "4"
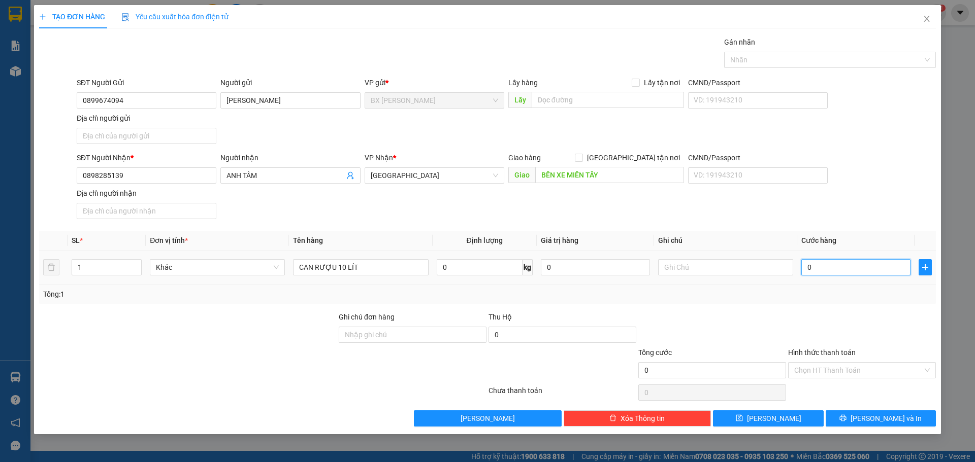
type input "4"
type input "40"
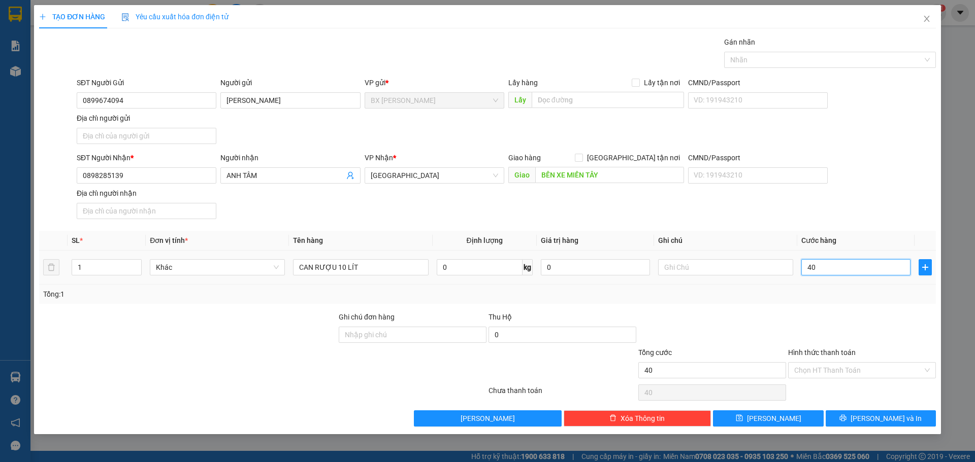
type input "400"
type input "4.000"
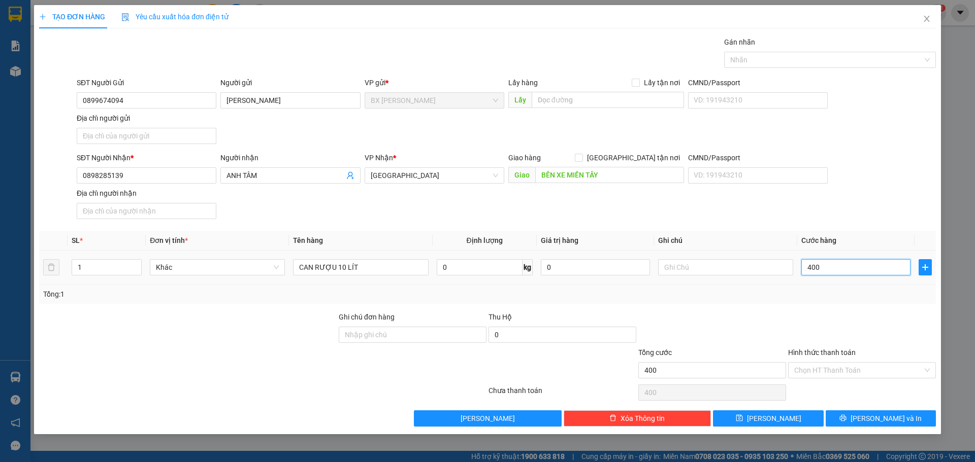
type input "4.000"
type input "40.000"
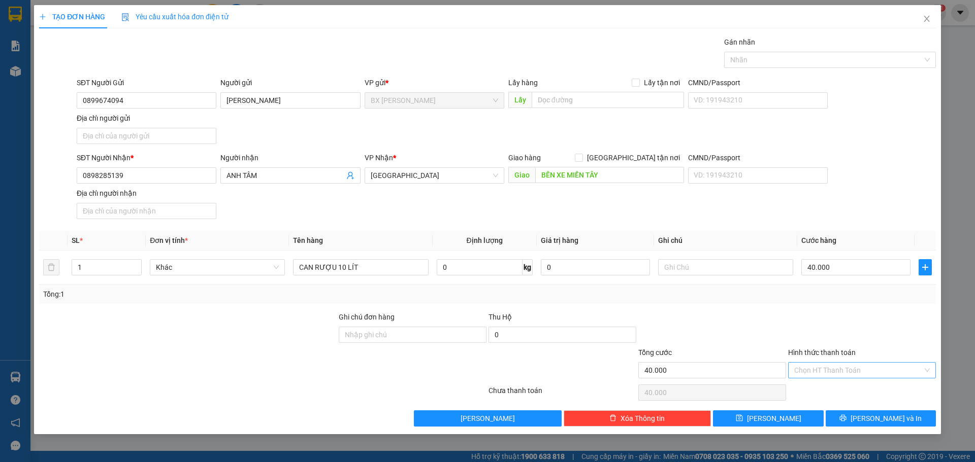
click at [827, 376] on input "Hình thức thanh toán" at bounding box center [858, 370] width 128 height 15
click at [863, 395] on div "Tại văn phòng" at bounding box center [862, 390] width 136 height 11
type input "0"
click at [836, 264] on input "40.000" at bounding box center [855, 267] width 109 height 16
click at [914, 419] on button "[PERSON_NAME] và In" at bounding box center [880, 419] width 110 height 16
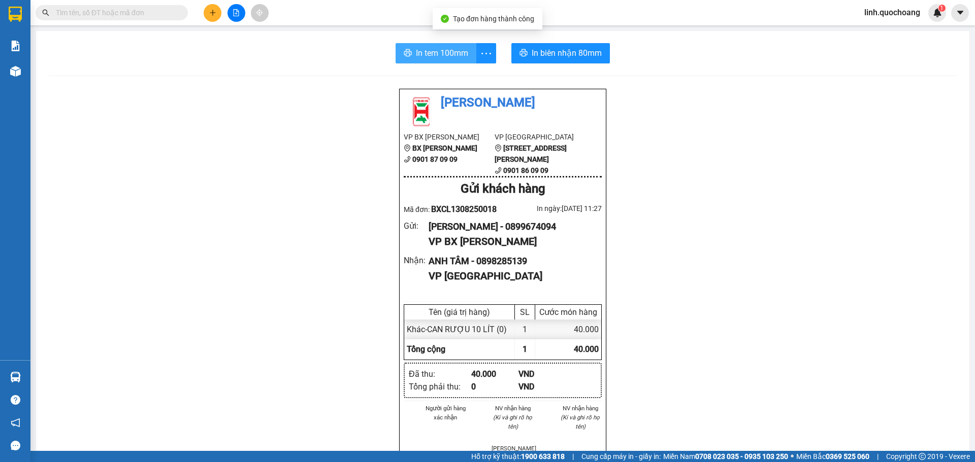
click at [419, 45] on button "In tem 100mm" at bounding box center [435, 53] width 81 height 20
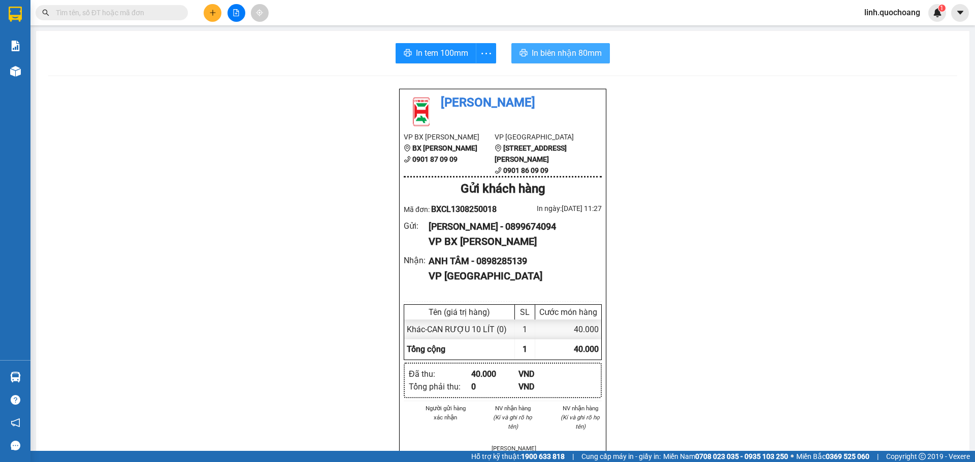
click at [559, 58] on span "In biên nhận 80mm" at bounding box center [566, 53] width 70 height 13
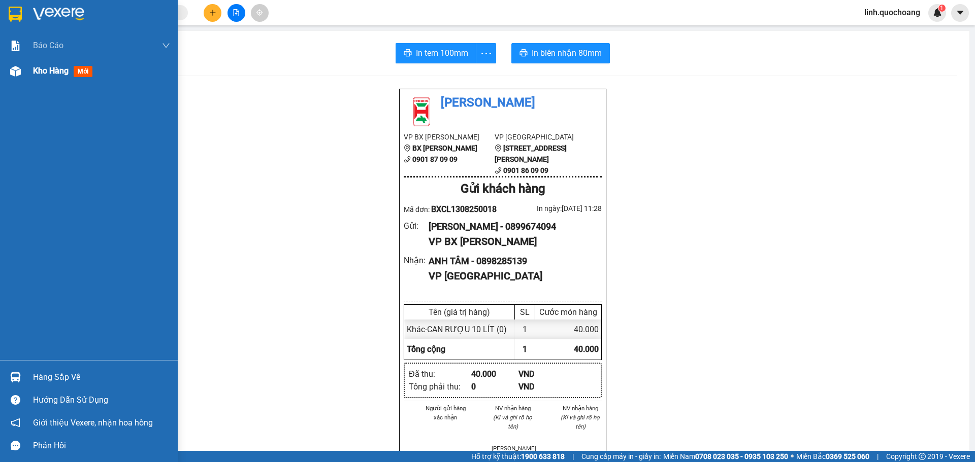
click at [20, 71] on img at bounding box center [15, 71] width 11 height 11
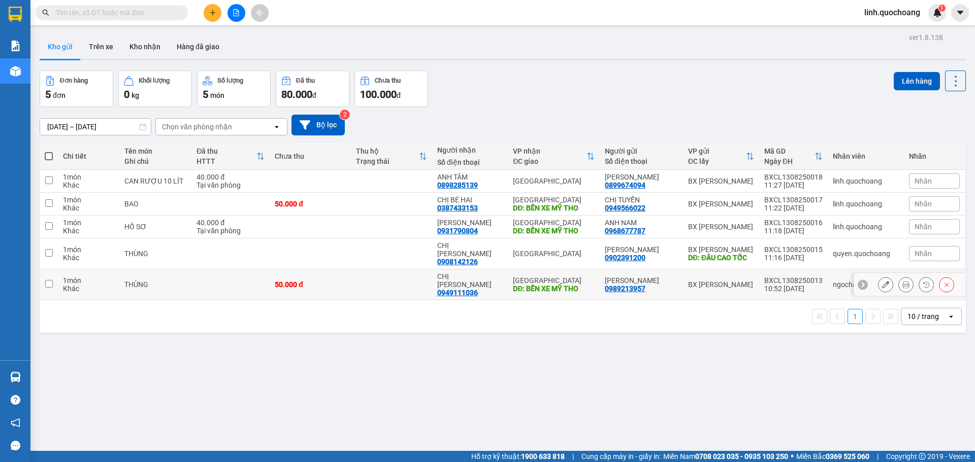
click at [326, 281] on div "50.000 đ" at bounding box center [310, 285] width 71 height 8
checkbox input "true"
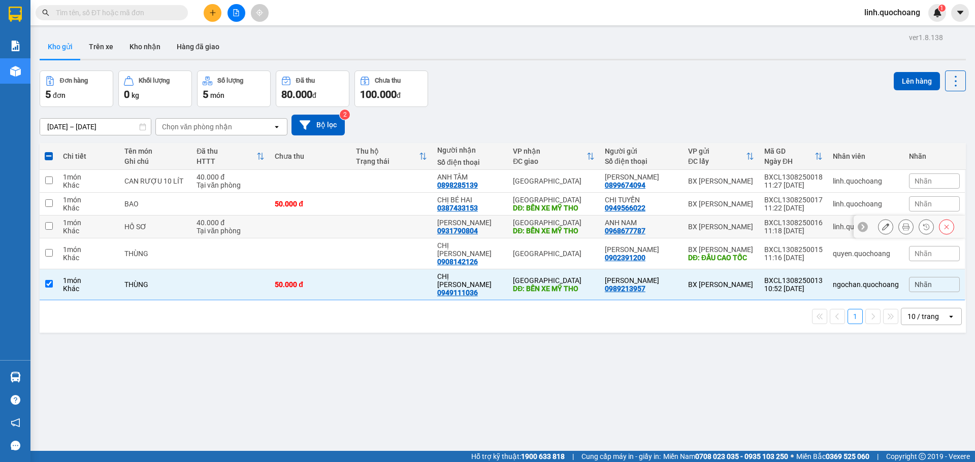
click at [351, 225] on td at bounding box center [310, 227] width 81 height 23
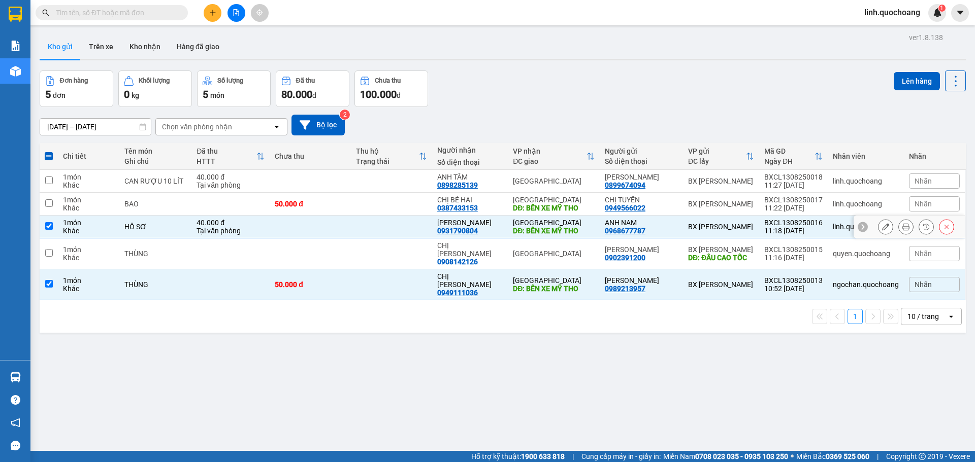
checkbox input "true"
click at [360, 206] on td at bounding box center [391, 204] width 81 height 23
checkbox input "true"
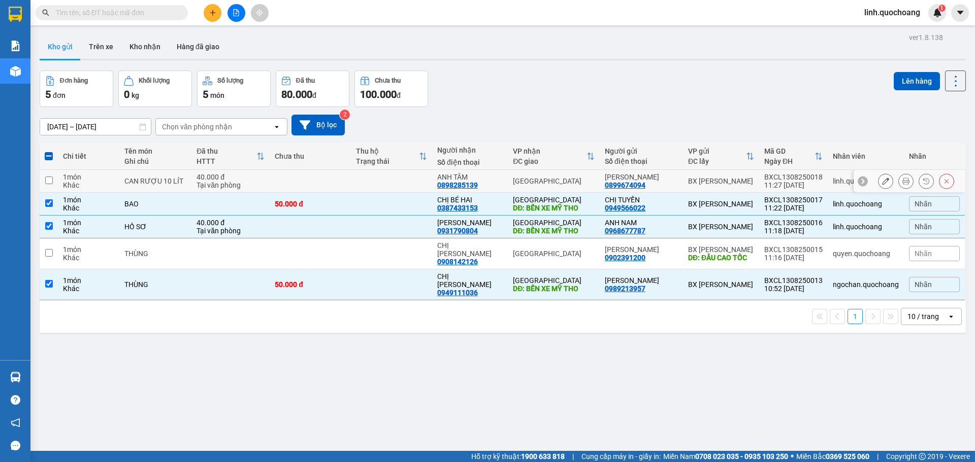
click at [321, 183] on td at bounding box center [310, 181] width 81 height 23
checkbox input "true"
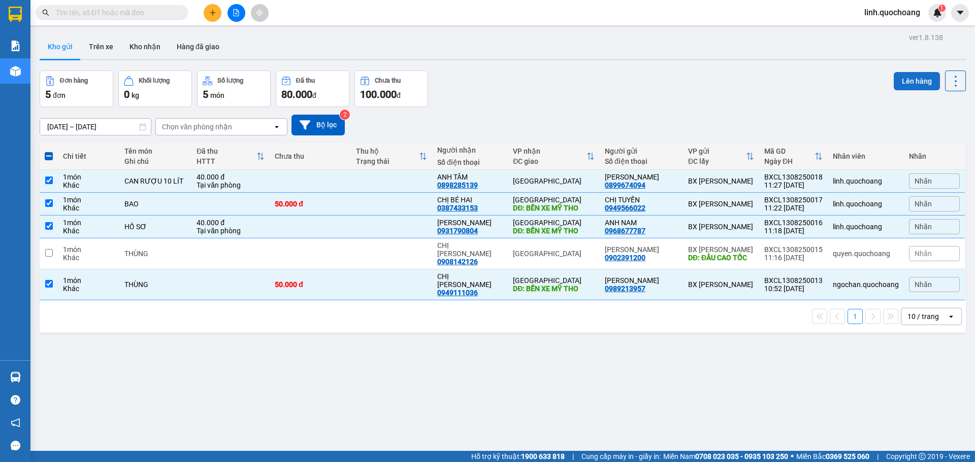
click at [901, 87] on button "Lên hàng" at bounding box center [916, 81] width 46 height 18
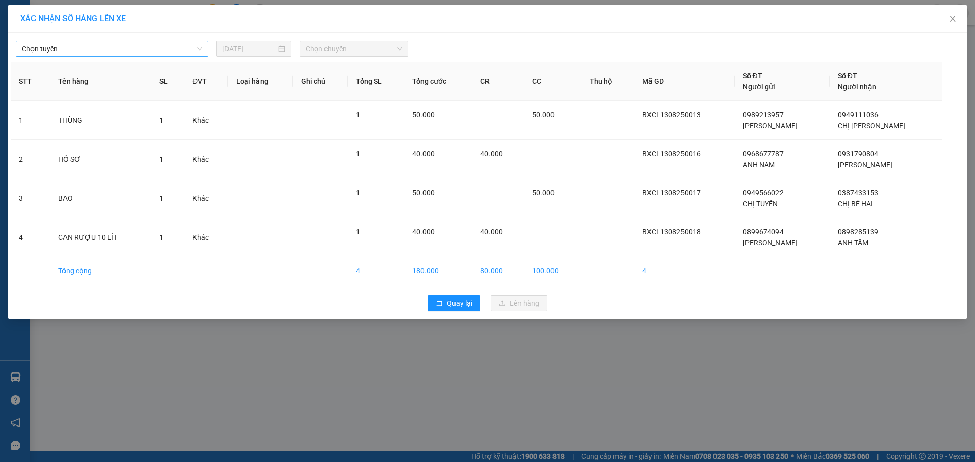
click at [156, 46] on span "Chọn tuyến" at bounding box center [112, 48] width 180 height 15
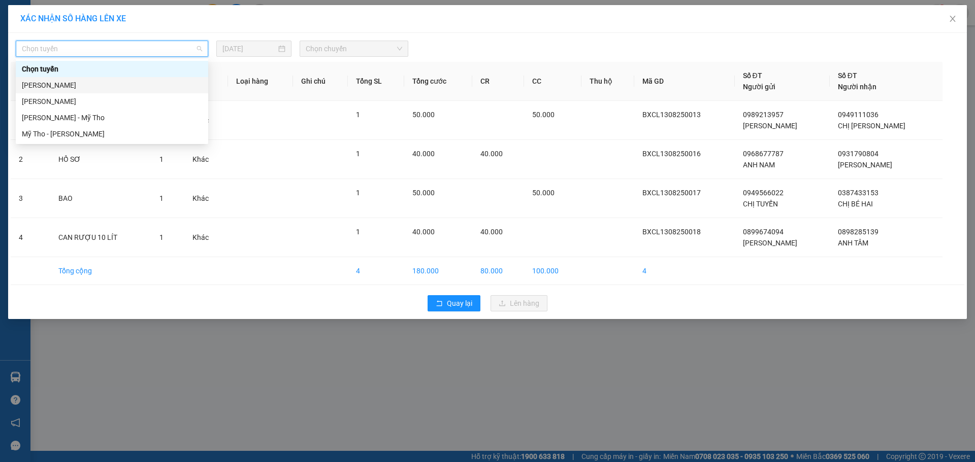
click at [151, 80] on div "[PERSON_NAME]" at bounding box center [112, 85] width 180 height 11
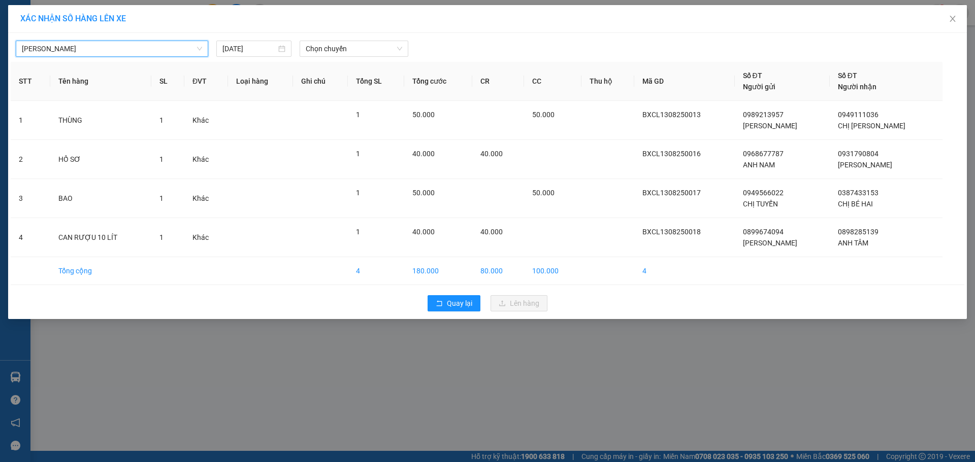
click at [156, 52] on span "[PERSON_NAME]" at bounding box center [112, 48] width 180 height 15
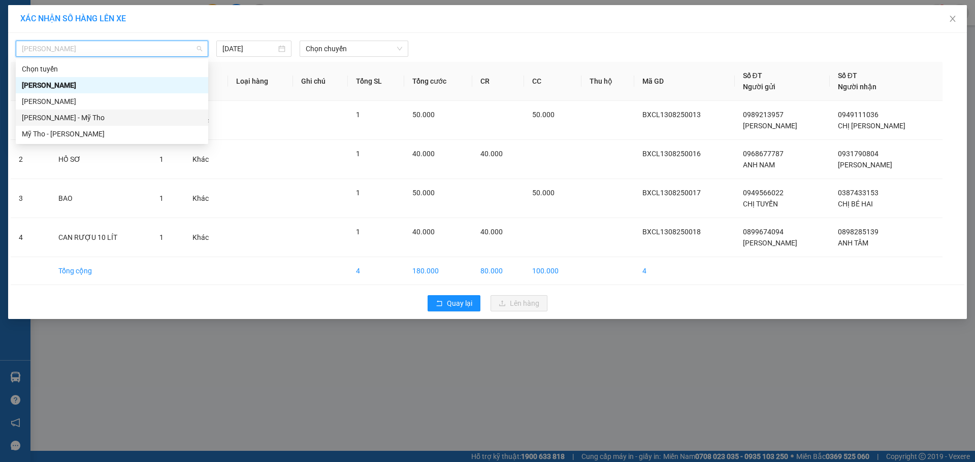
click at [146, 120] on div "[PERSON_NAME] - Mỹ Tho" at bounding box center [112, 117] width 180 height 11
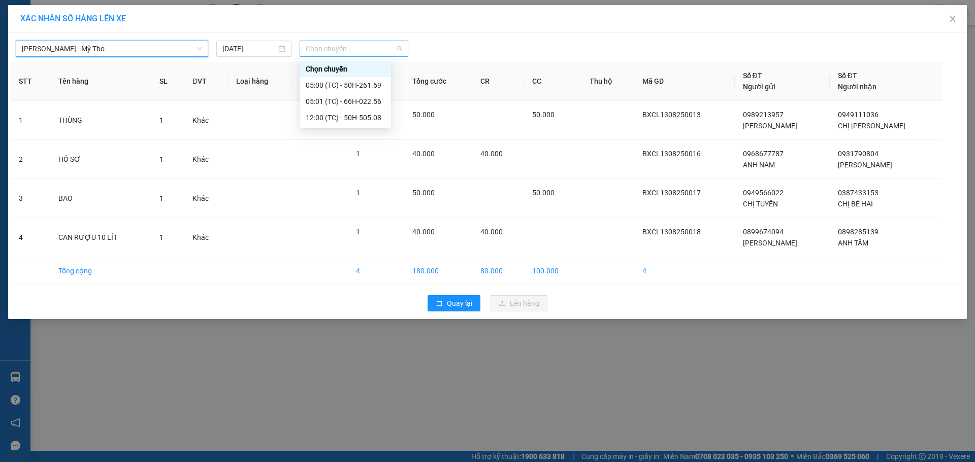
click at [344, 55] on span "Chọn chuyến" at bounding box center [354, 48] width 96 height 15
click at [356, 120] on div "12:00 (TC) - 50H-505.08" at bounding box center [345, 117] width 79 height 11
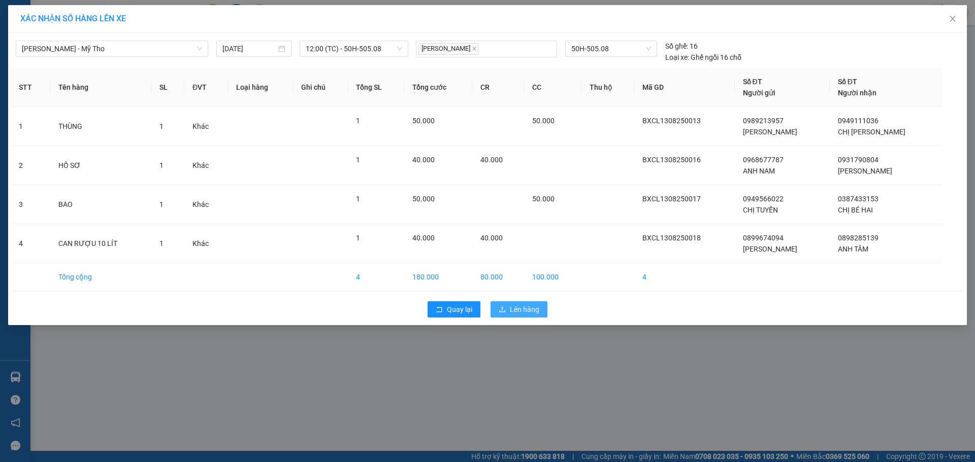
click at [516, 308] on span "Lên hàng" at bounding box center [524, 309] width 29 height 11
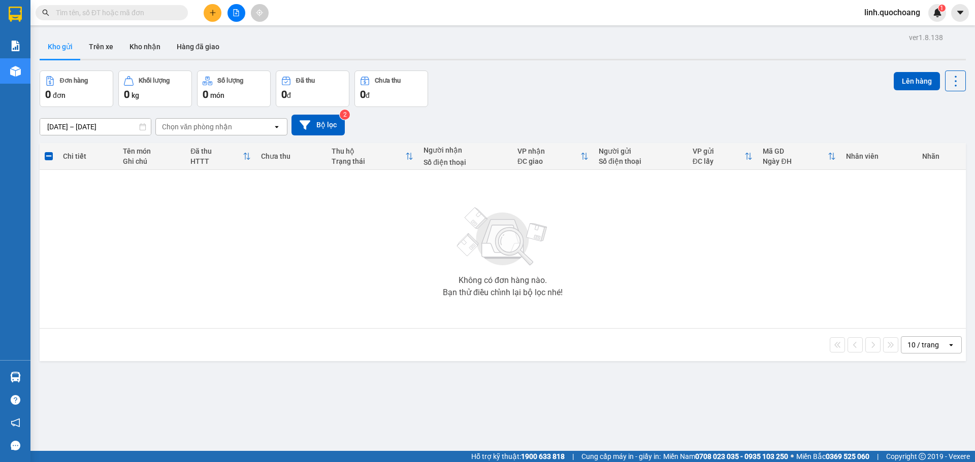
click at [211, 15] on icon "plus" at bounding box center [212, 12] width 7 height 7
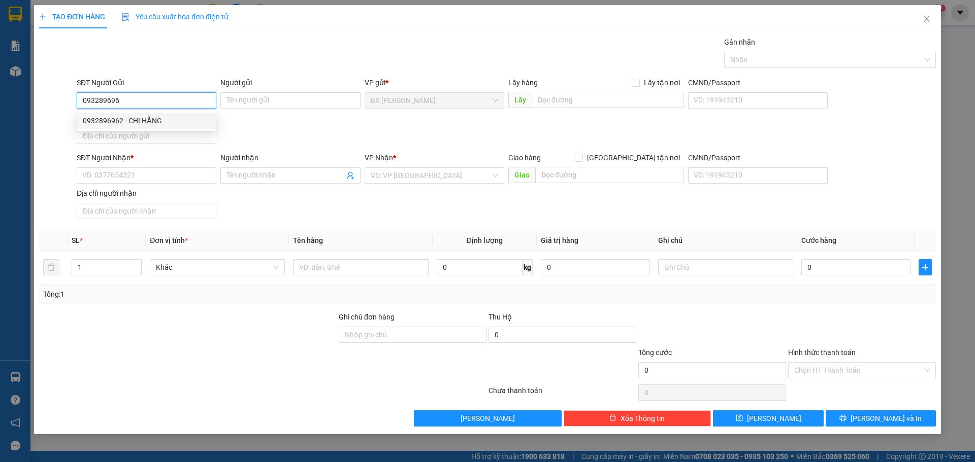
type input "0932896962"
click at [154, 121] on div "0932896962 - CHỊ HẰNG" at bounding box center [146, 120] width 127 height 11
type input "CHỊ HẰNG"
type input "0932896962"
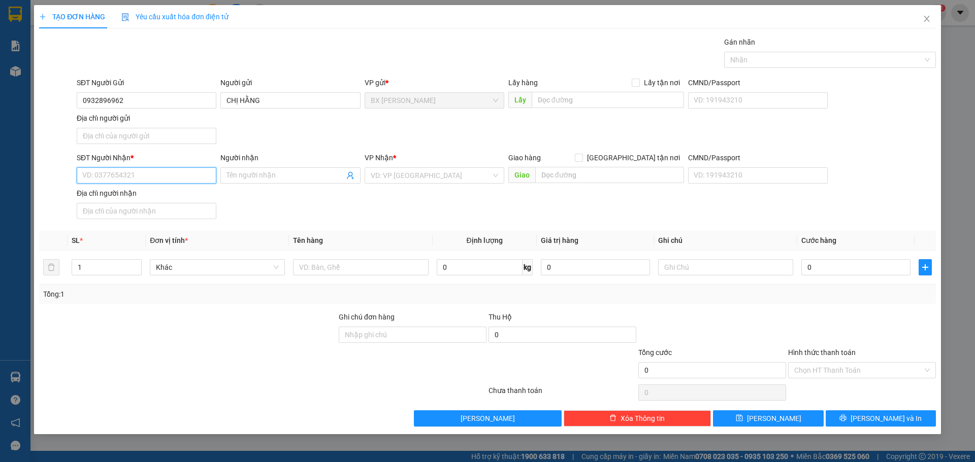
click at [151, 177] on input "SĐT Người Nhận *" at bounding box center [147, 175] width 140 height 16
type input "0938630066"
click at [155, 202] on div "0938630066 - ANH NGUYÊN" at bounding box center [147, 196] width 140 height 16
type input "ANH NGUYÊN"
type input "0938630066"
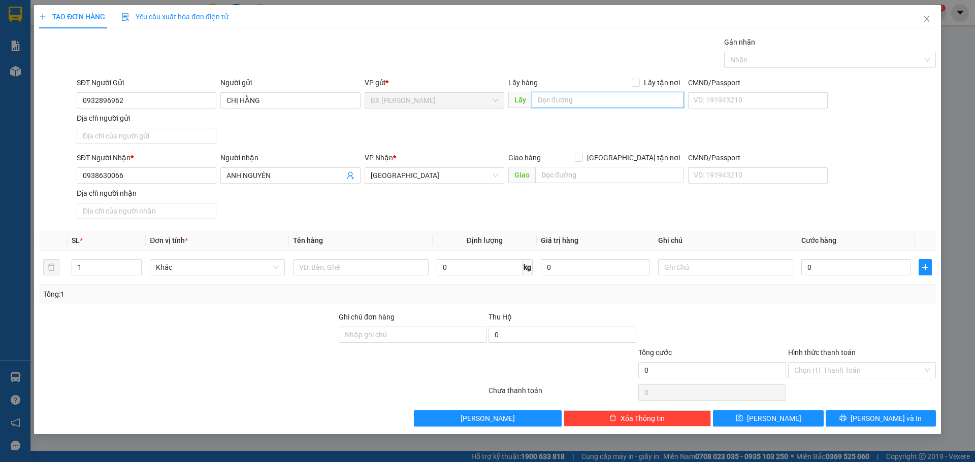
click at [554, 103] on input "text" at bounding box center [607, 100] width 152 height 16
type input "TRƯỜNG [PERSON_NAME]"
click at [376, 271] on input "text" at bounding box center [360, 267] width 135 height 16
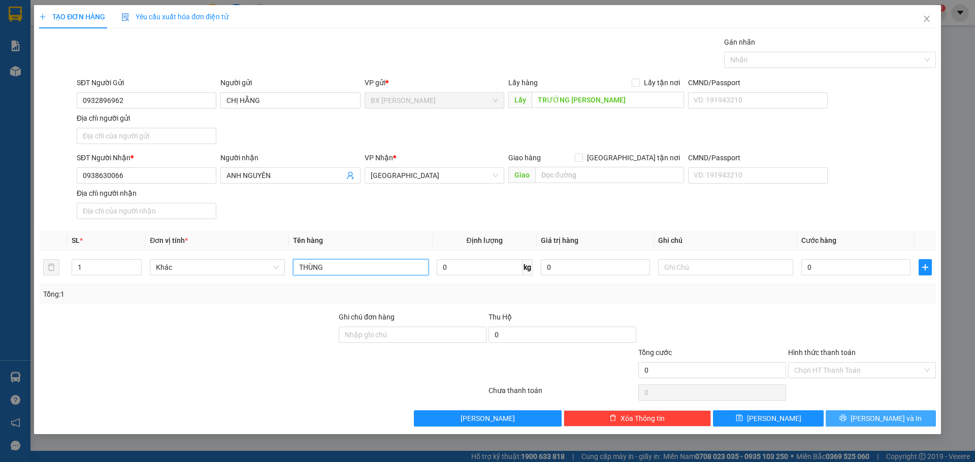
type input "THÙNG"
click at [846, 418] on icon "printer" at bounding box center [842, 418] width 7 height 7
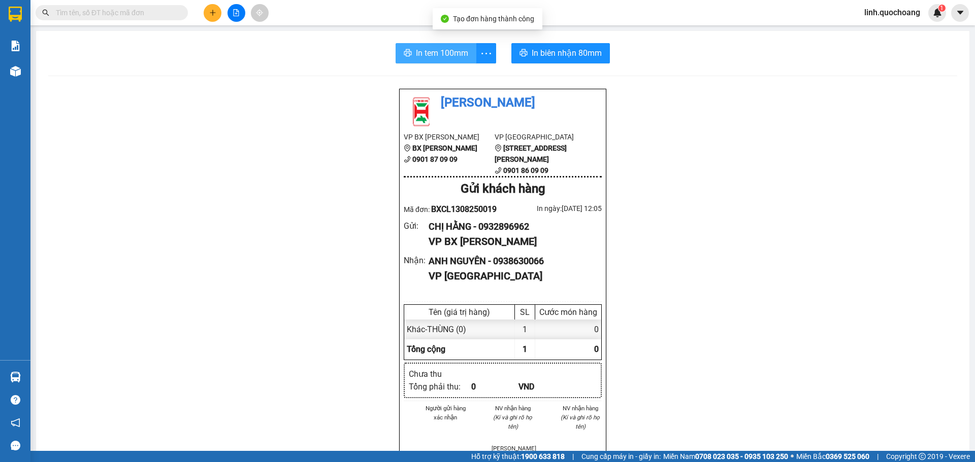
click at [442, 56] on span "In tem 100mm" at bounding box center [442, 53] width 52 height 13
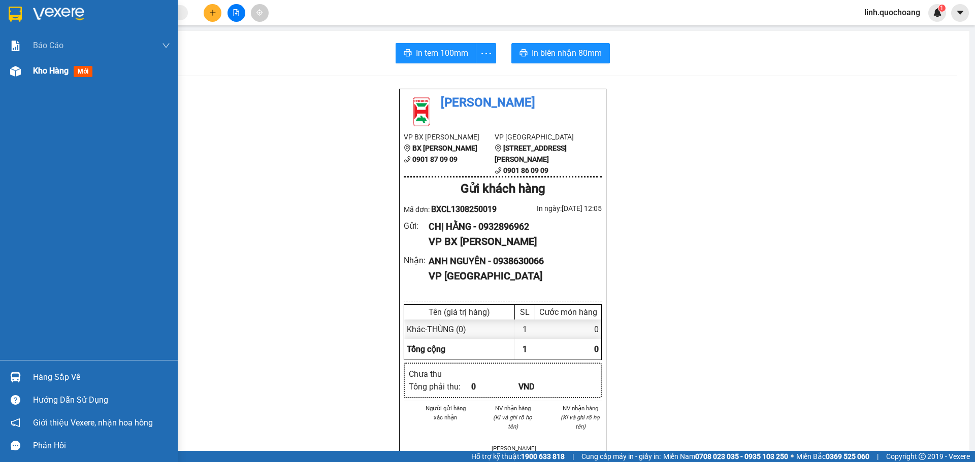
click at [42, 73] on span "Kho hàng" at bounding box center [51, 71] width 36 height 10
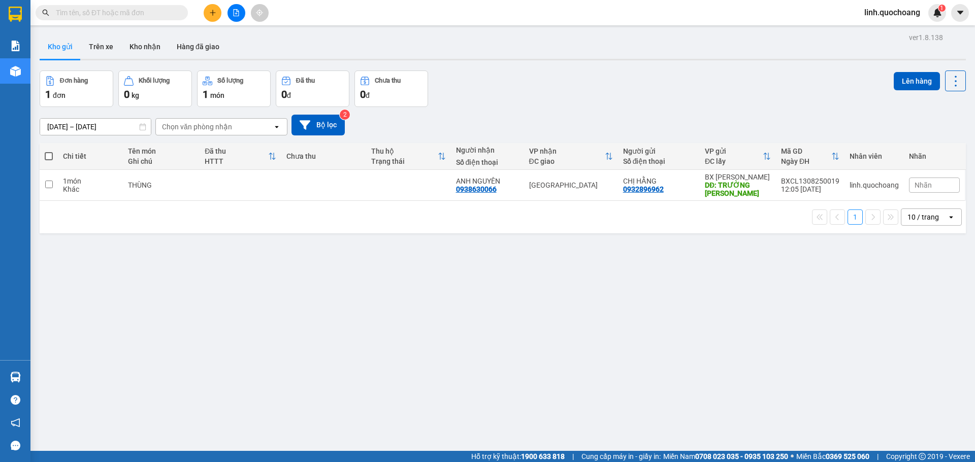
click at [218, 12] on button at bounding box center [213, 13] width 18 height 18
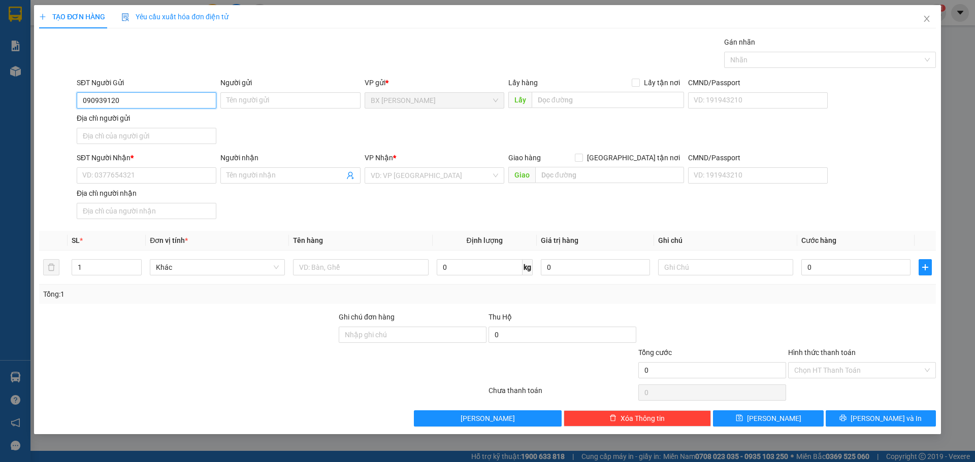
type input "0909391200"
click at [182, 125] on div "0909391200 - [PERSON_NAME]" at bounding box center [146, 120] width 127 height 11
type input "[PERSON_NAME]"
type input "0909391200"
click at [181, 178] on input "SĐT Người Nhận *" at bounding box center [147, 175] width 140 height 16
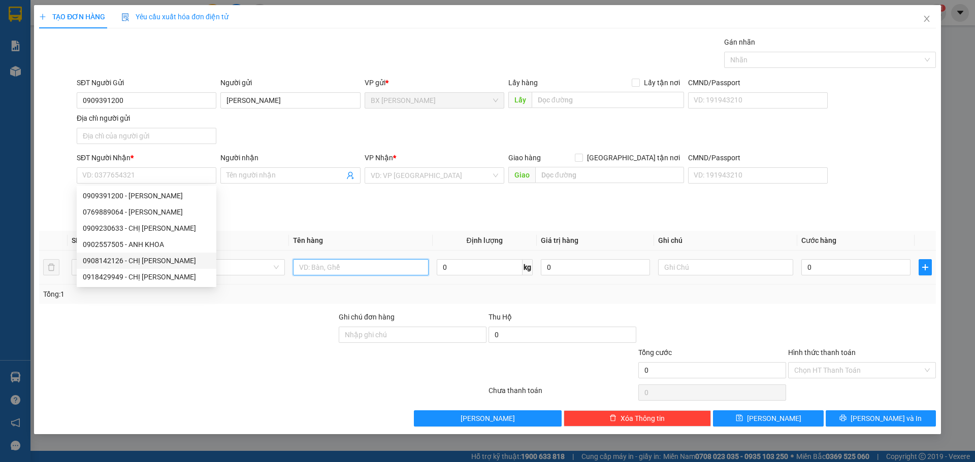
click at [343, 272] on input "text" at bounding box center [360, 267] width 135 height 16
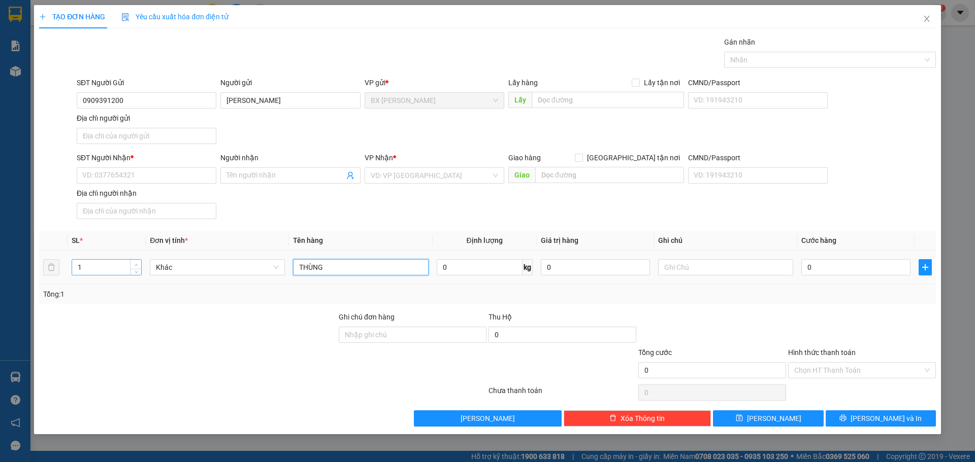
type input "THÙNG"
type input "2"
click at [137, 265] on icon "up" at bounding box center [137, 265] width 4 height 4
click at [159, 179] on input "SĐT Người Nhận *" at bounding box center [147, 175] width 140 height 16
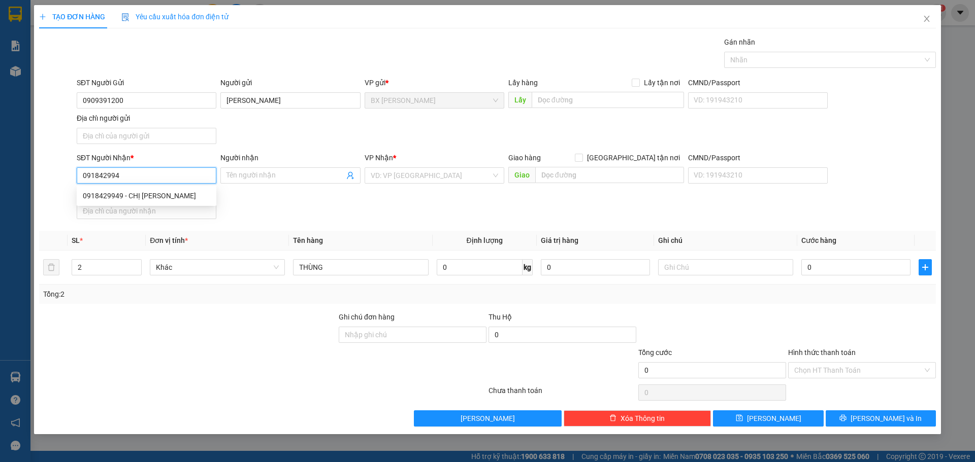
type input "0918429949"
click at [199, 198] on div "0918429949 - CHỊ [PERSON_NAME]" at bounding box center [146, 195] width 127 height 11
type input "CHỊ [PERSON_NAME]"
type input "0918429949"
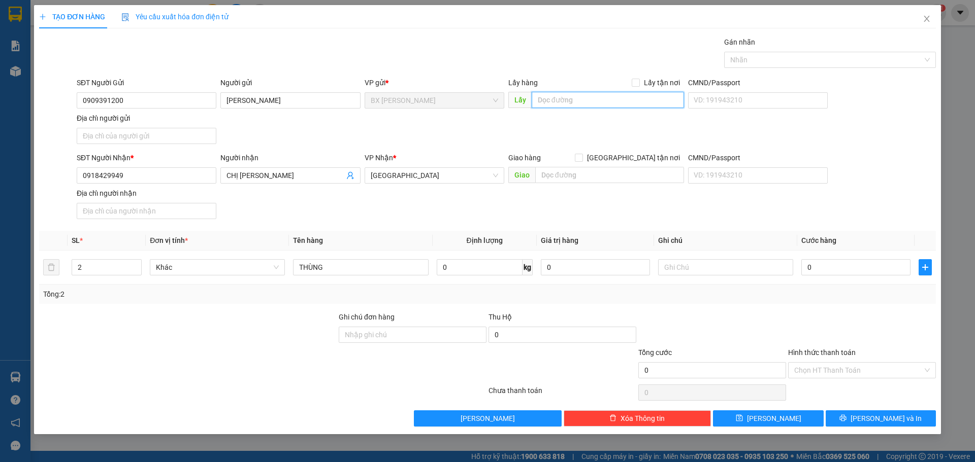
click at [584, 104] on input "text" at bounding box center [607, 100] width 152 height 16
type input "D"
type input "ĐẦU VÔ CAO TỐC"
click at [875, 418] on span "[PERSON_NAME] và In" at bounding box center [885, 418] width 71 height 11
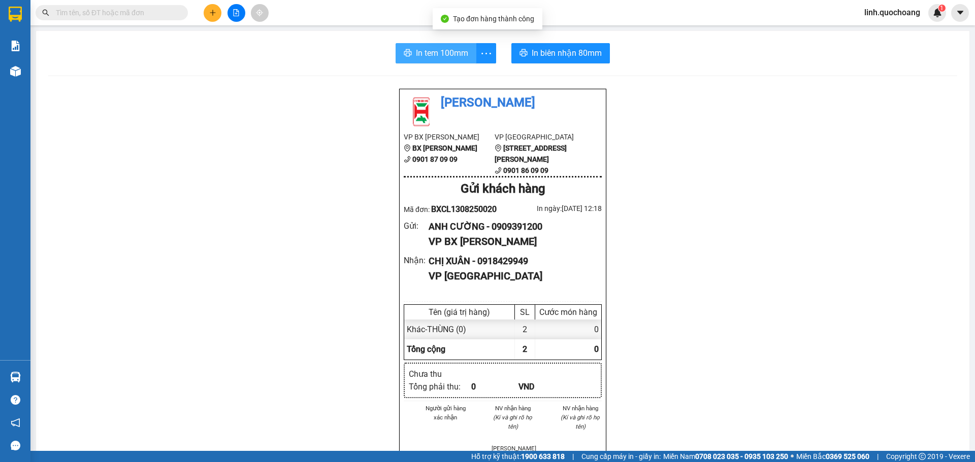
click at [418, 59] on span "In tem 100mm" at bounding box center [442, 53] width 52 height 13
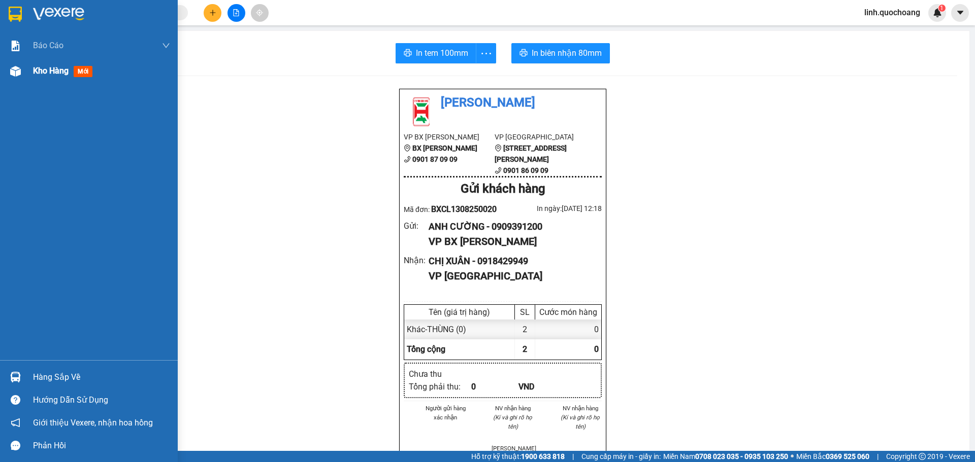
click at [38, 63] on div "Kho hàng mới" at bounding box center [101, 70] width 137 height 25
